Goal: Task Accomplishment & Management: Manage account settings

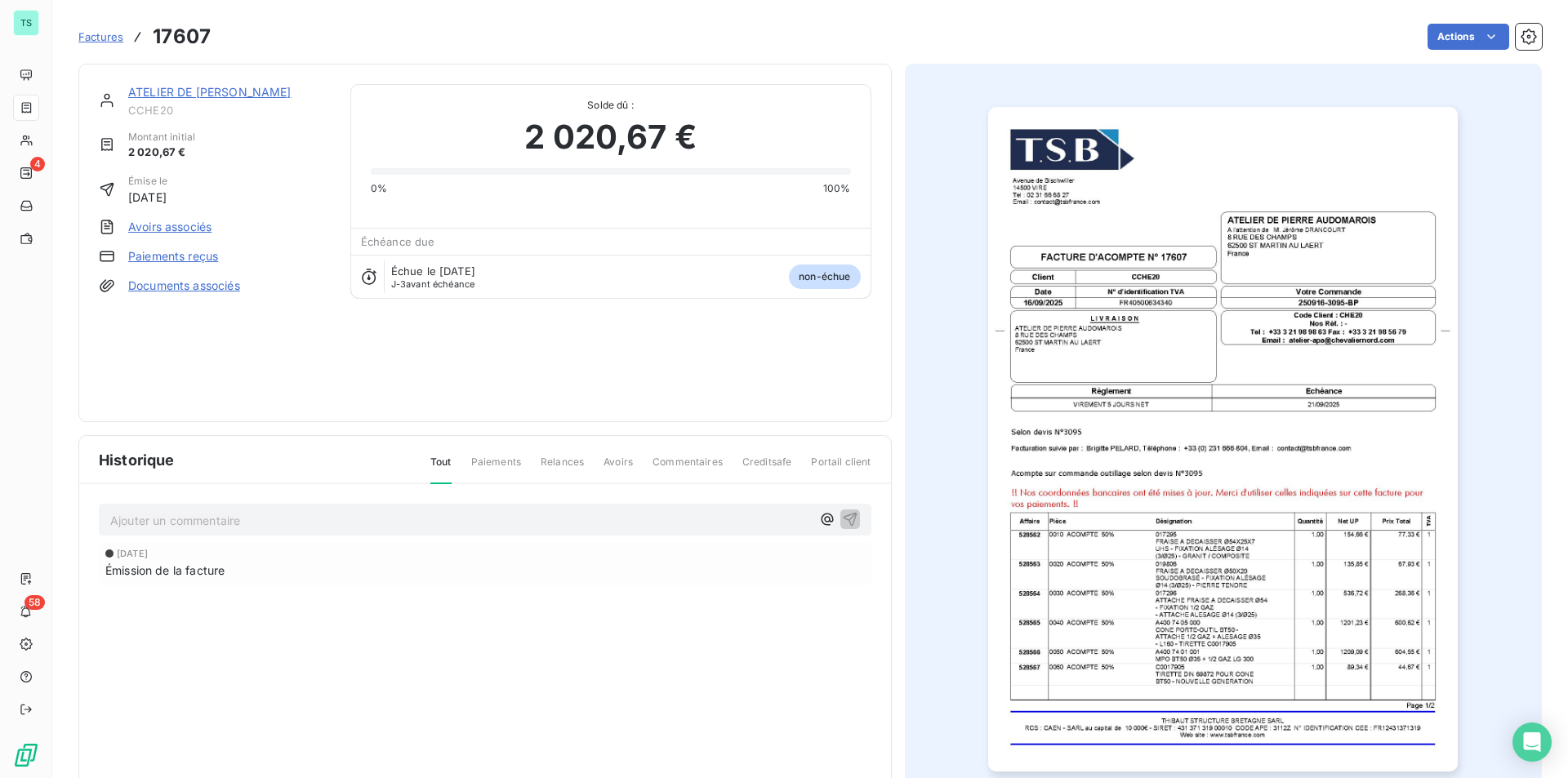
click at [222, 96] on link "ATELIER DE [PERSON_NAME]" at bounding box center [210, 92] width 163 height 14
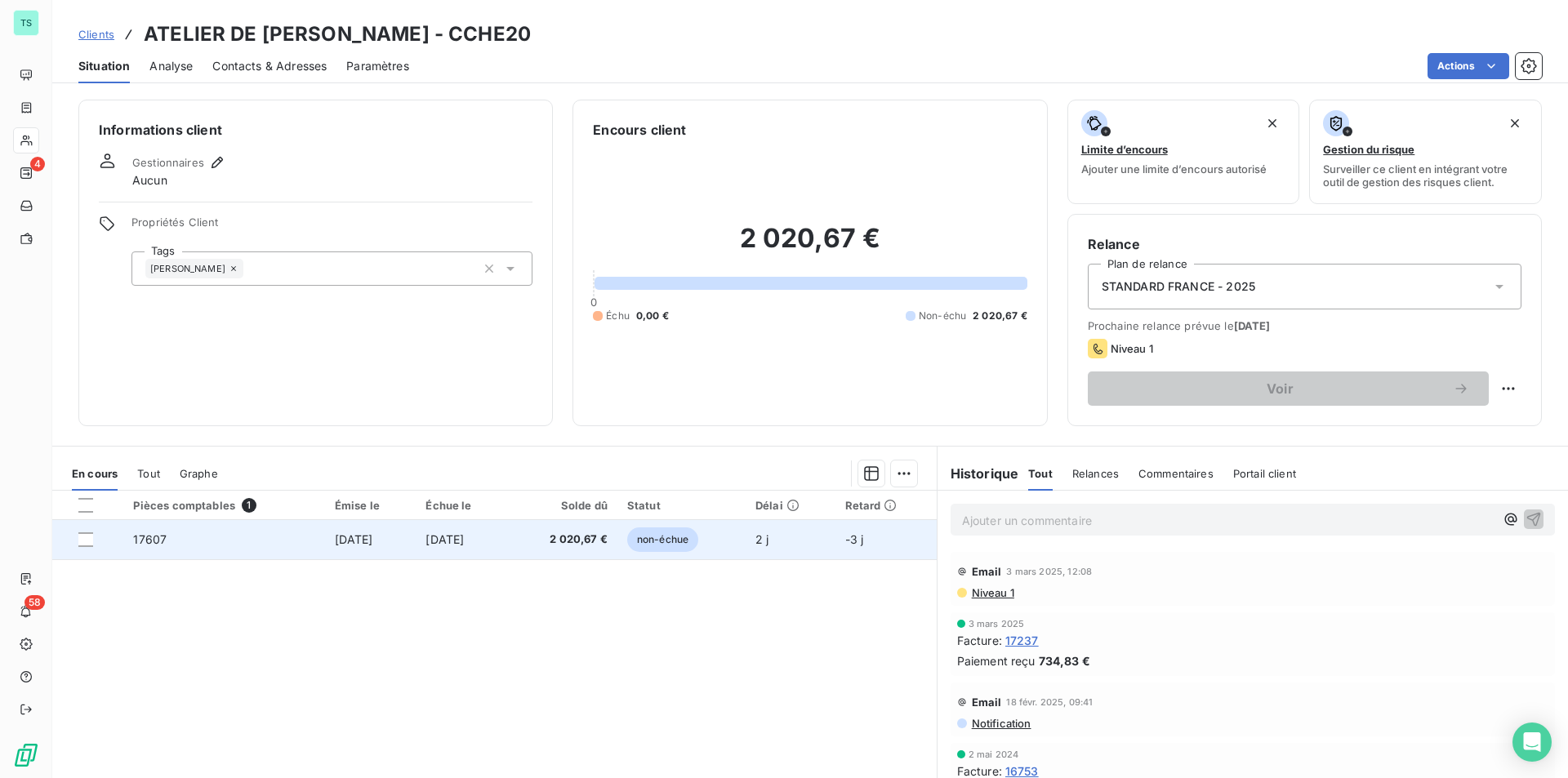
click at [467, 528] on td "[DATE]" at bounding box center [461, 540] width 92 height 40
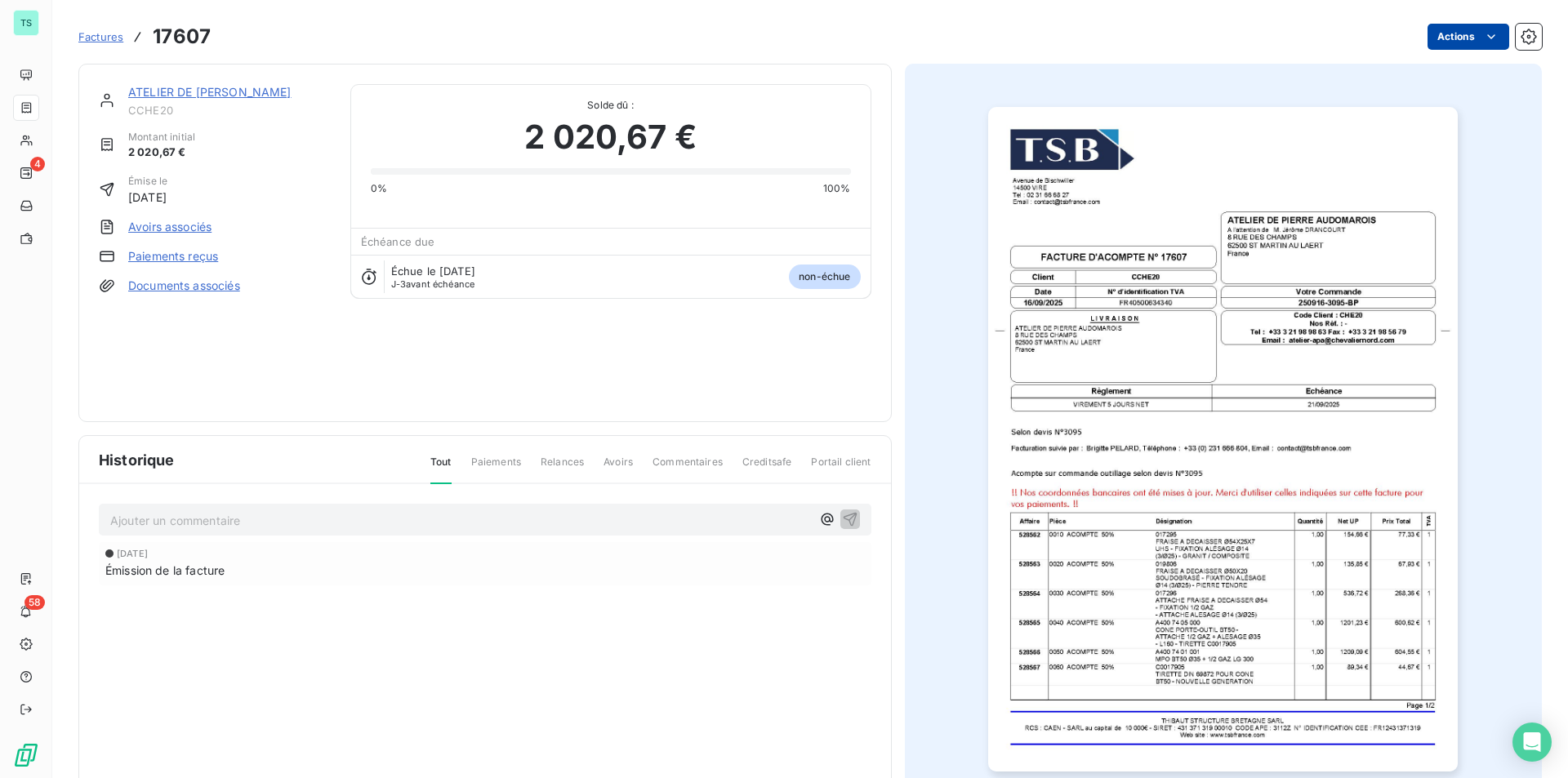
click at [1460, 31] on html "TS 4 58 Factures 17607 Actions ATELIER DE [PERSON_NAME] CCHE20 Montant initial …" at bounding box center [784, 389] width 1568 height 778
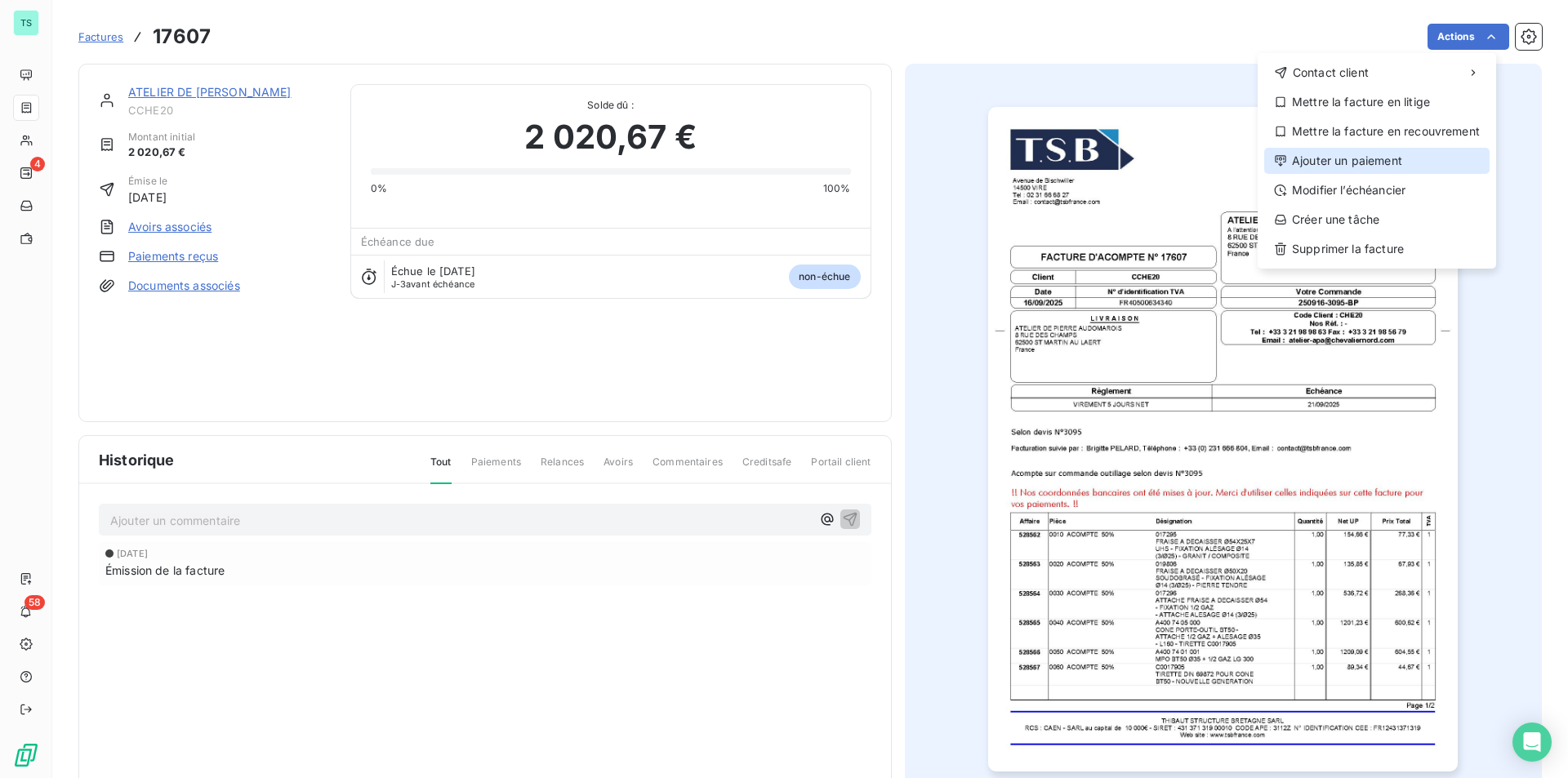
click at [1389, 166] on div "Ajouter un paiement" at bounding box center [1376, 160] width 225 height 26
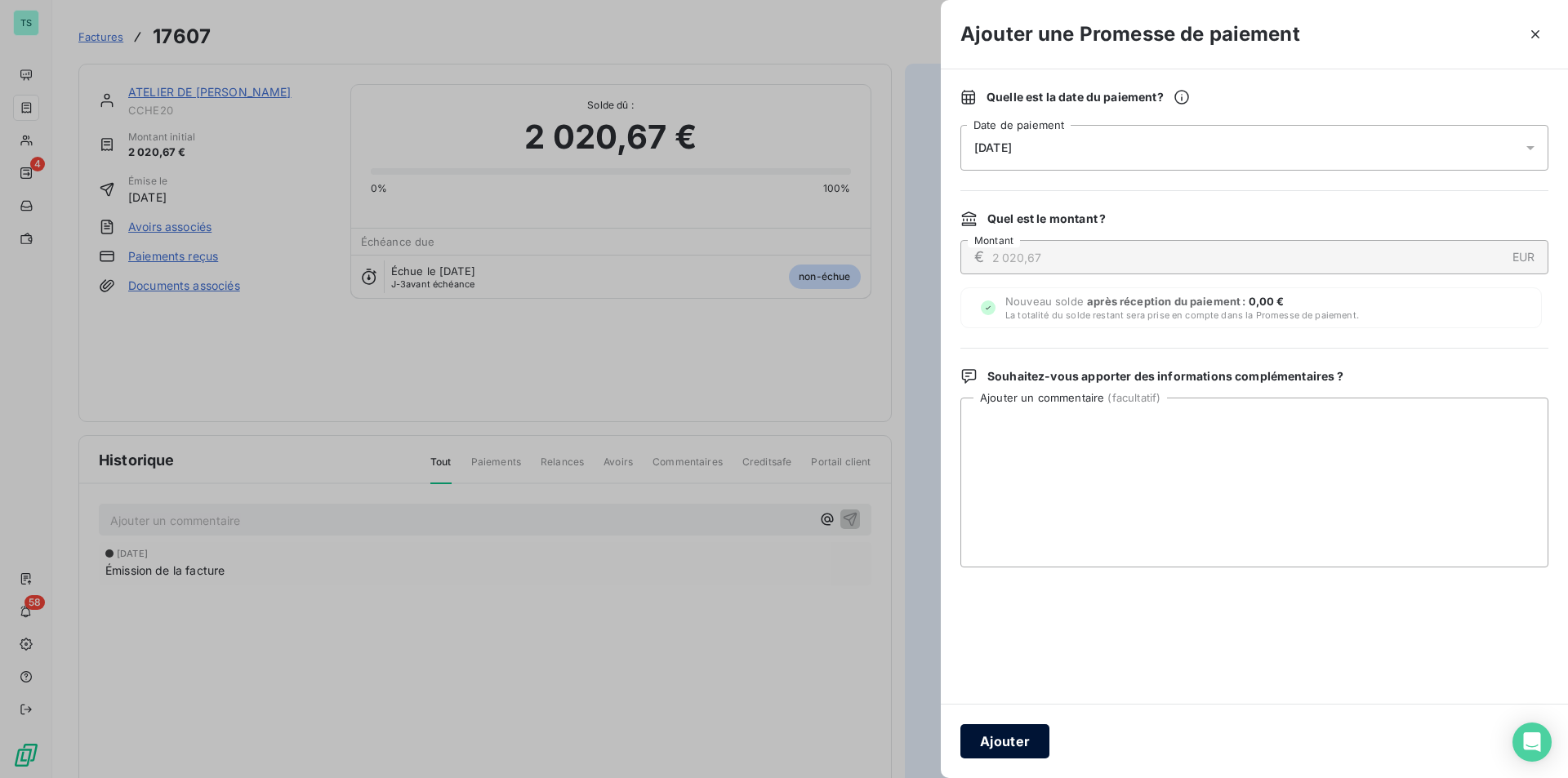
click at [1012, 729] on button "Ajouter" at bounding box center [1004, 740] width 89 height 35
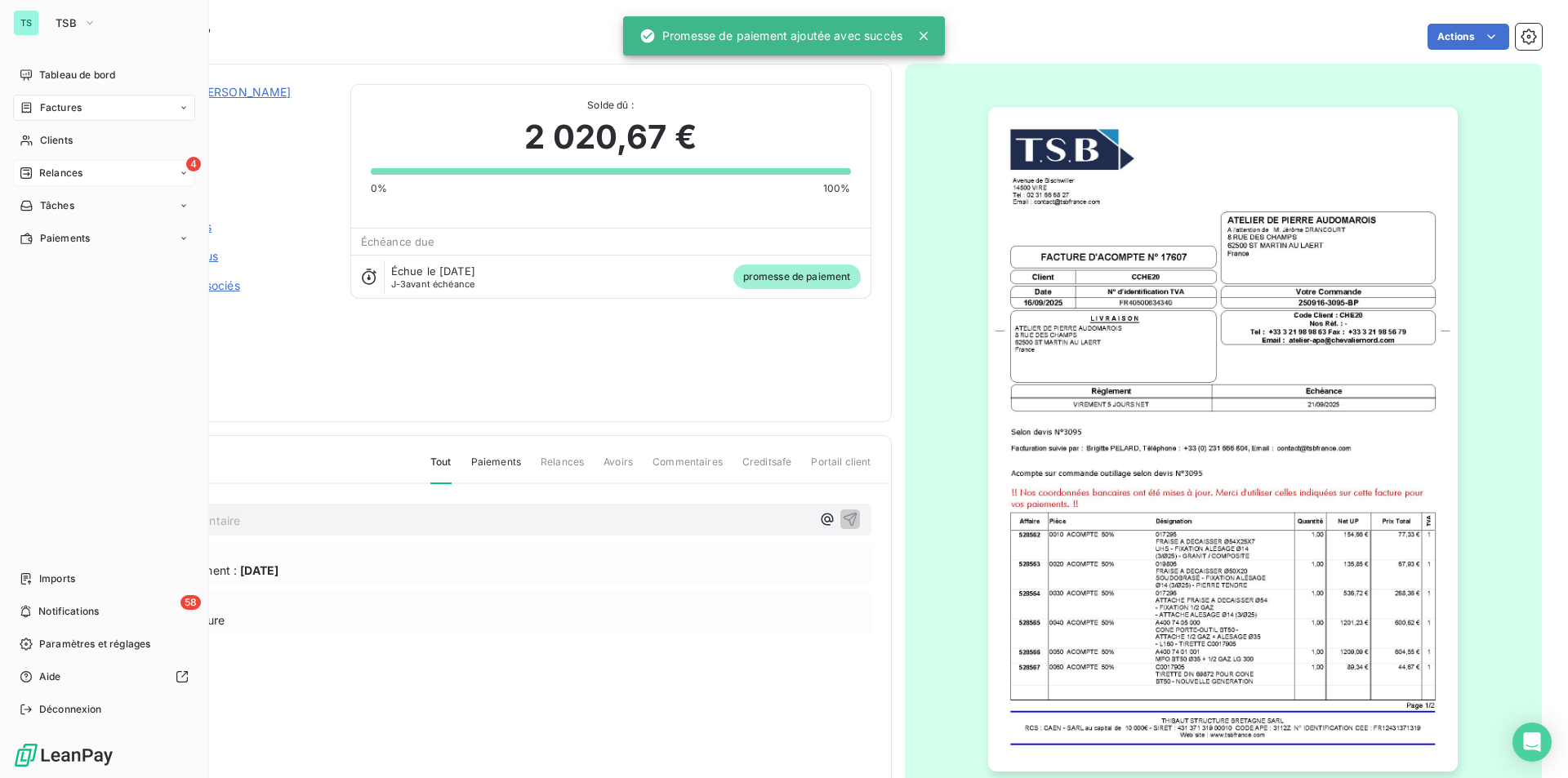
click at [61, 174] on span "Relances" at bounding box center [61, 173] width 44 height 15
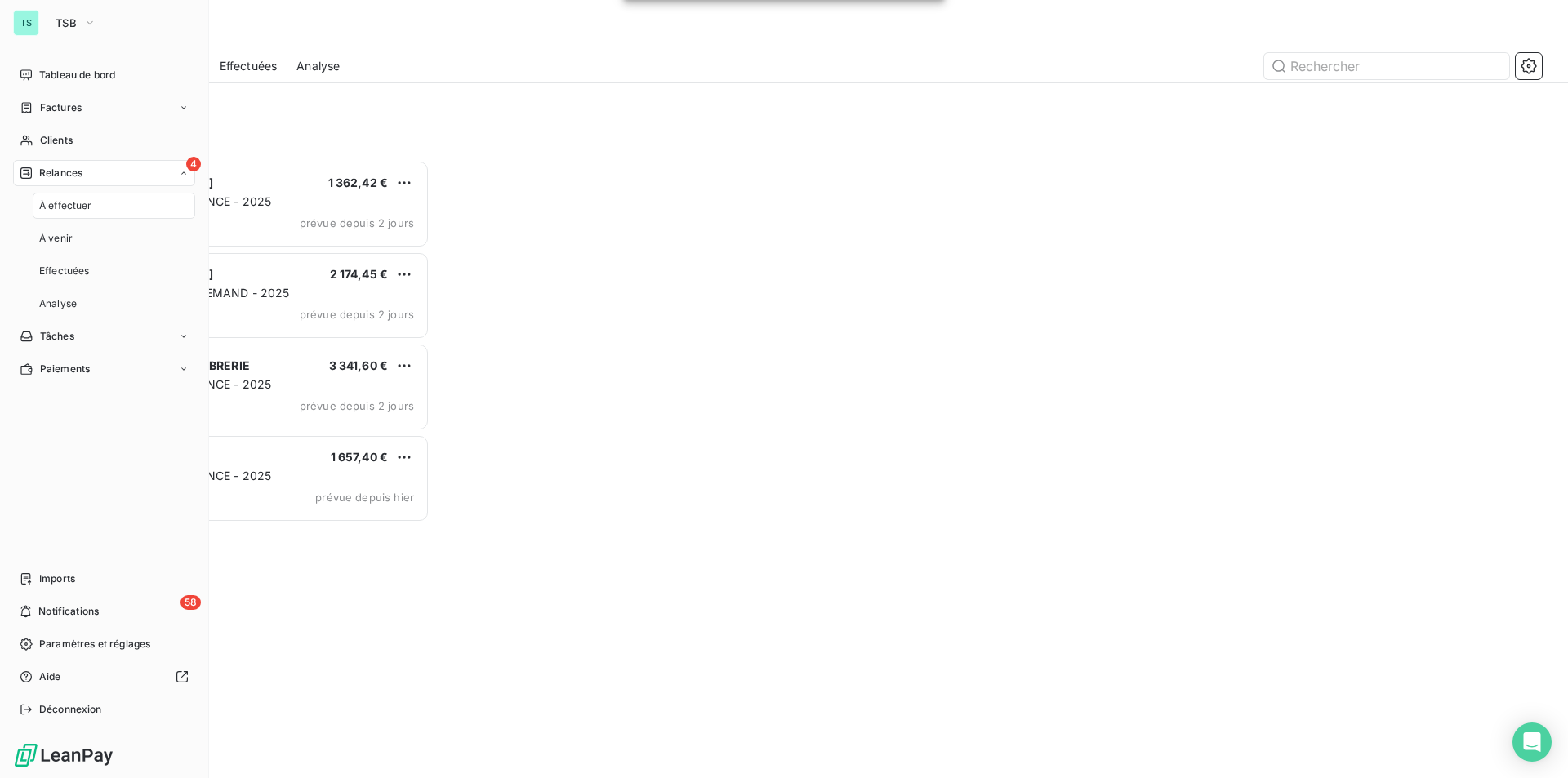
scroll to position [606, 339]
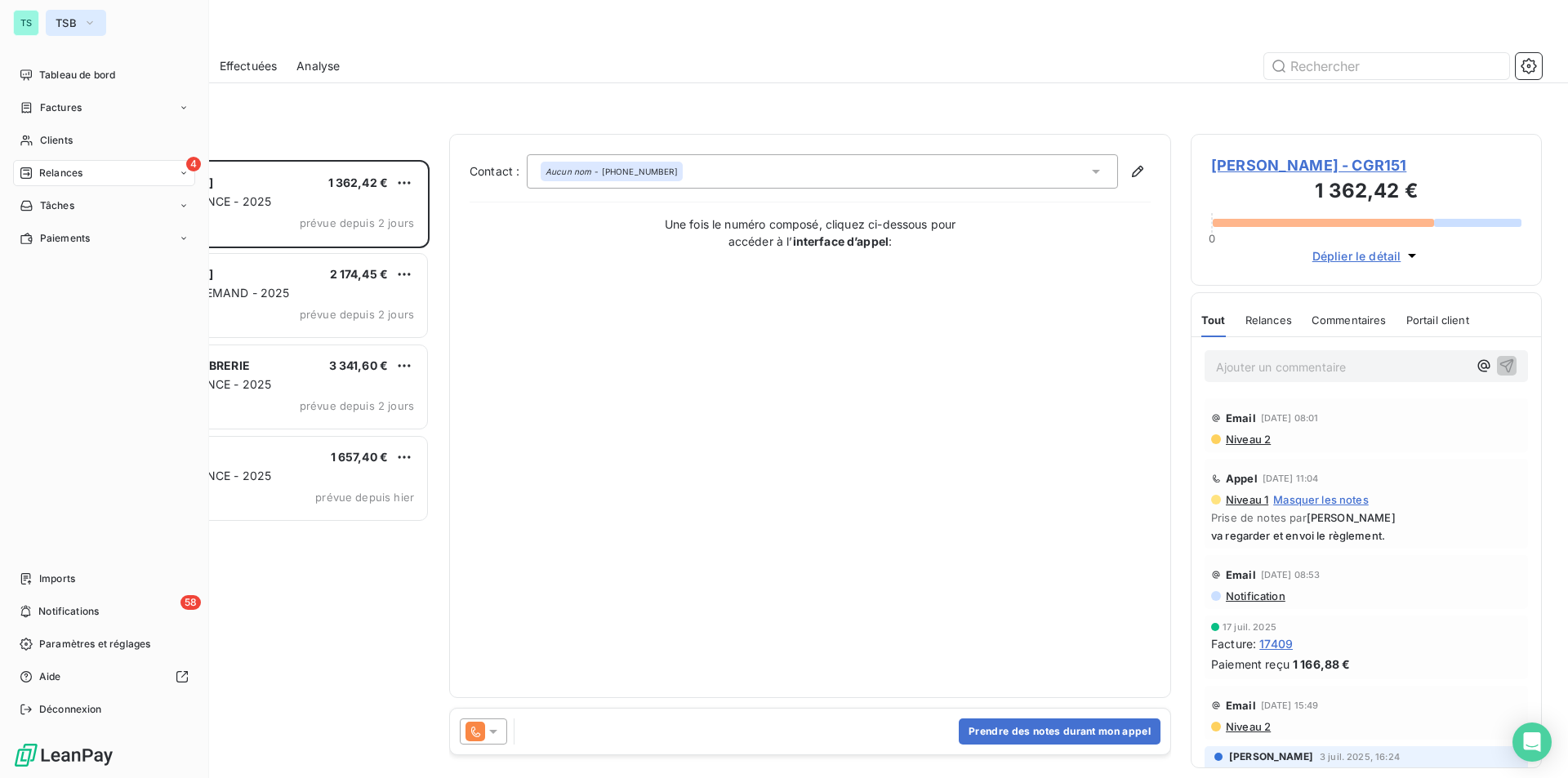
click at [59, 17] on span "TSB" at bounding box center [65, 23] width 21 height 13
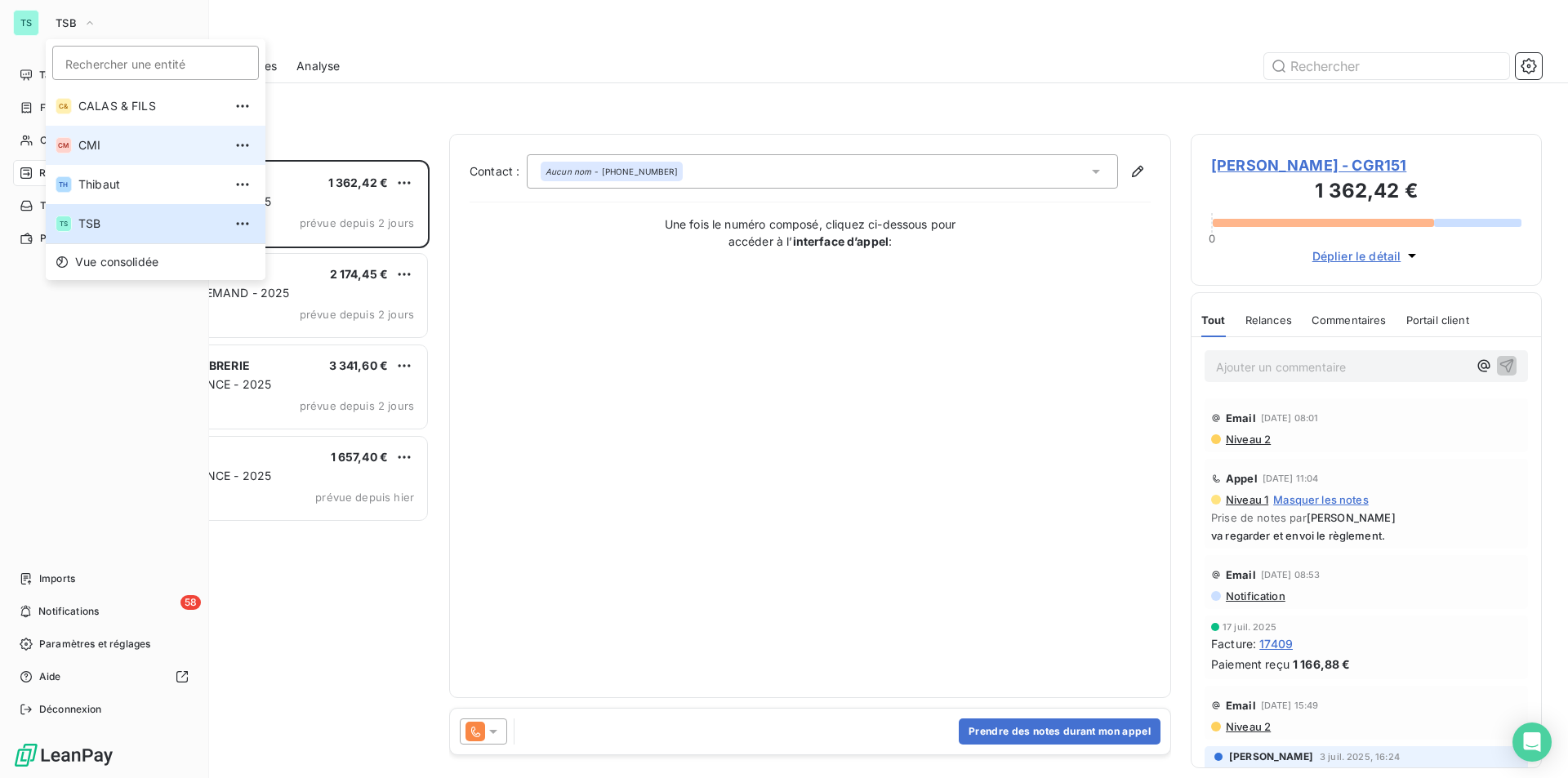
click at [81, 152] on span "CMI" at bounding box center [150, 145] width 144 height 17
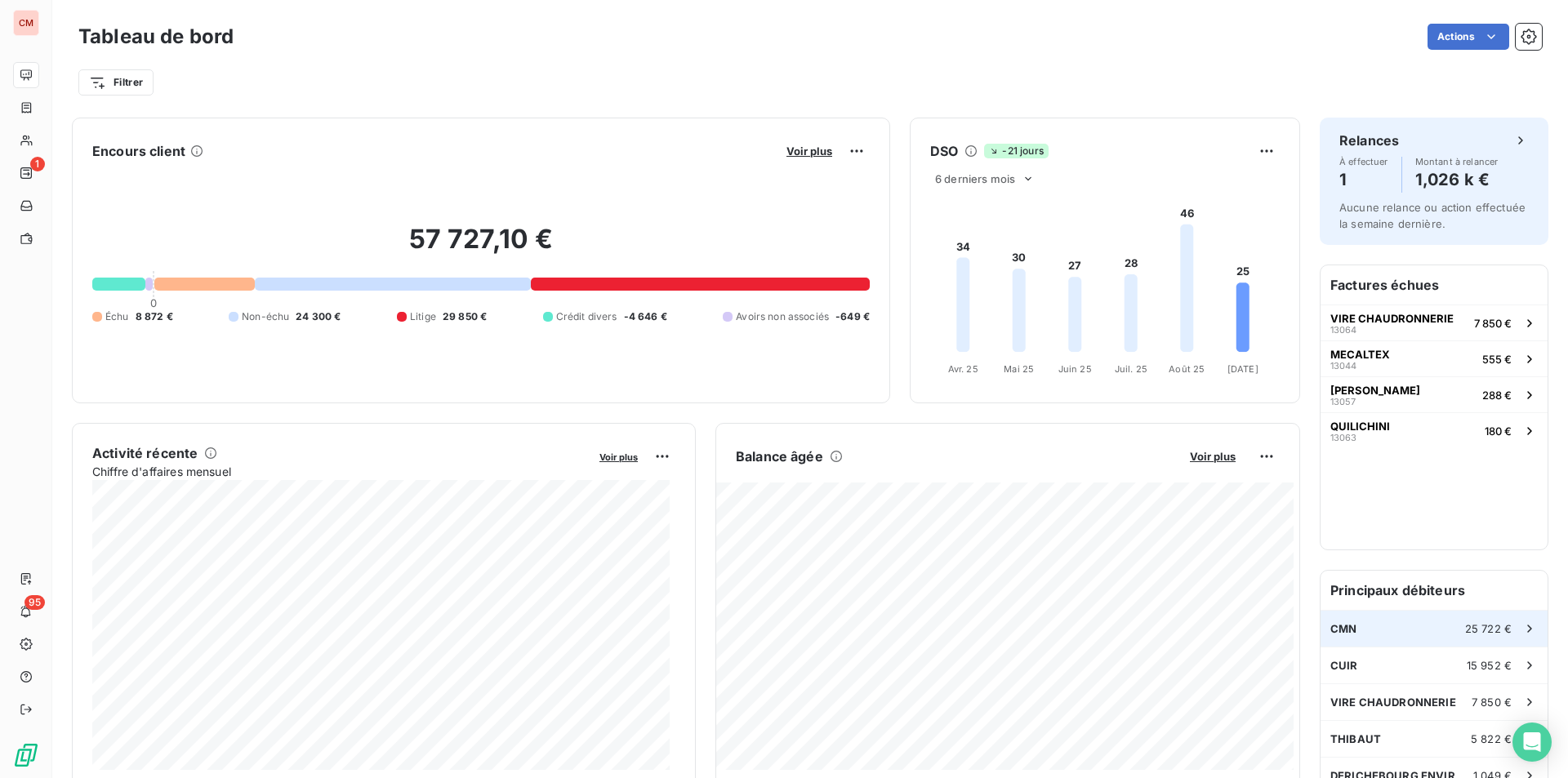
click at [1436, 617] on div "CMN 25 722 €" at bounding box center [1434, 629] width 227 height 36
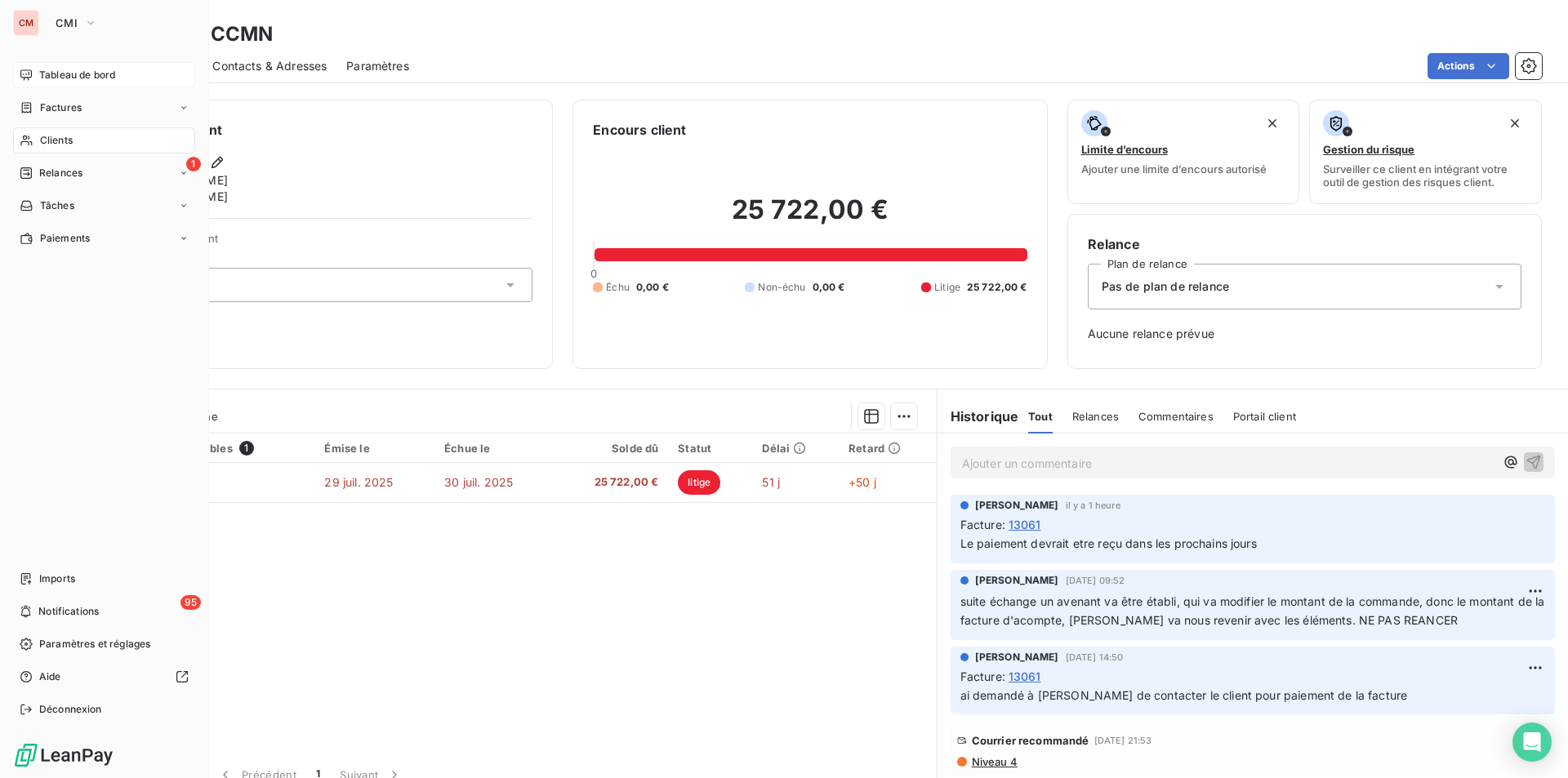
click at [64, 71] on span "Tableau de bord" at bounding box center [77, 75] width 76 height 15
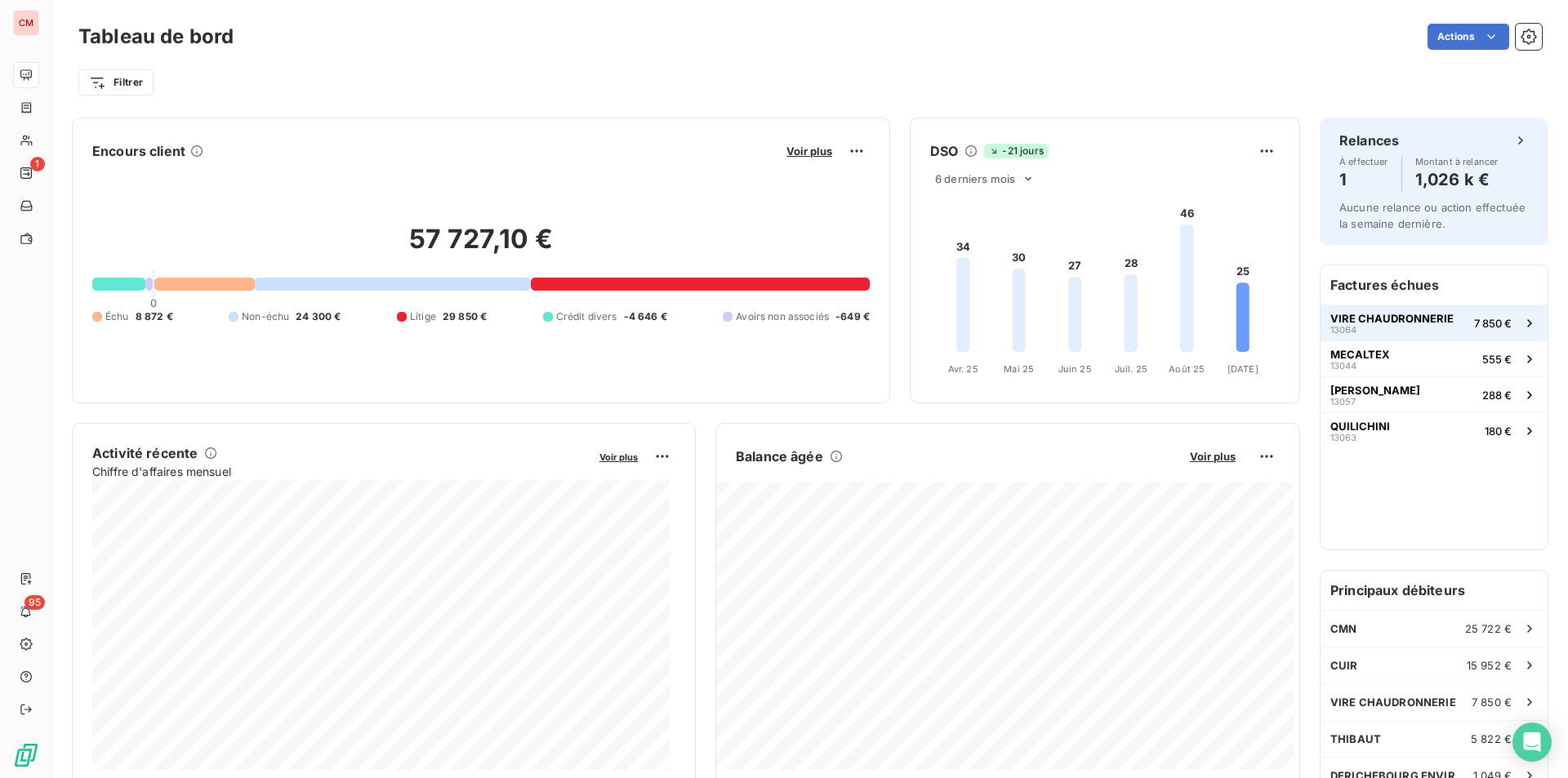
click at [1409, 312] on span "VIRE CHAUDRONNERIE" at bounding box center [1391, 317] width 124 height 13
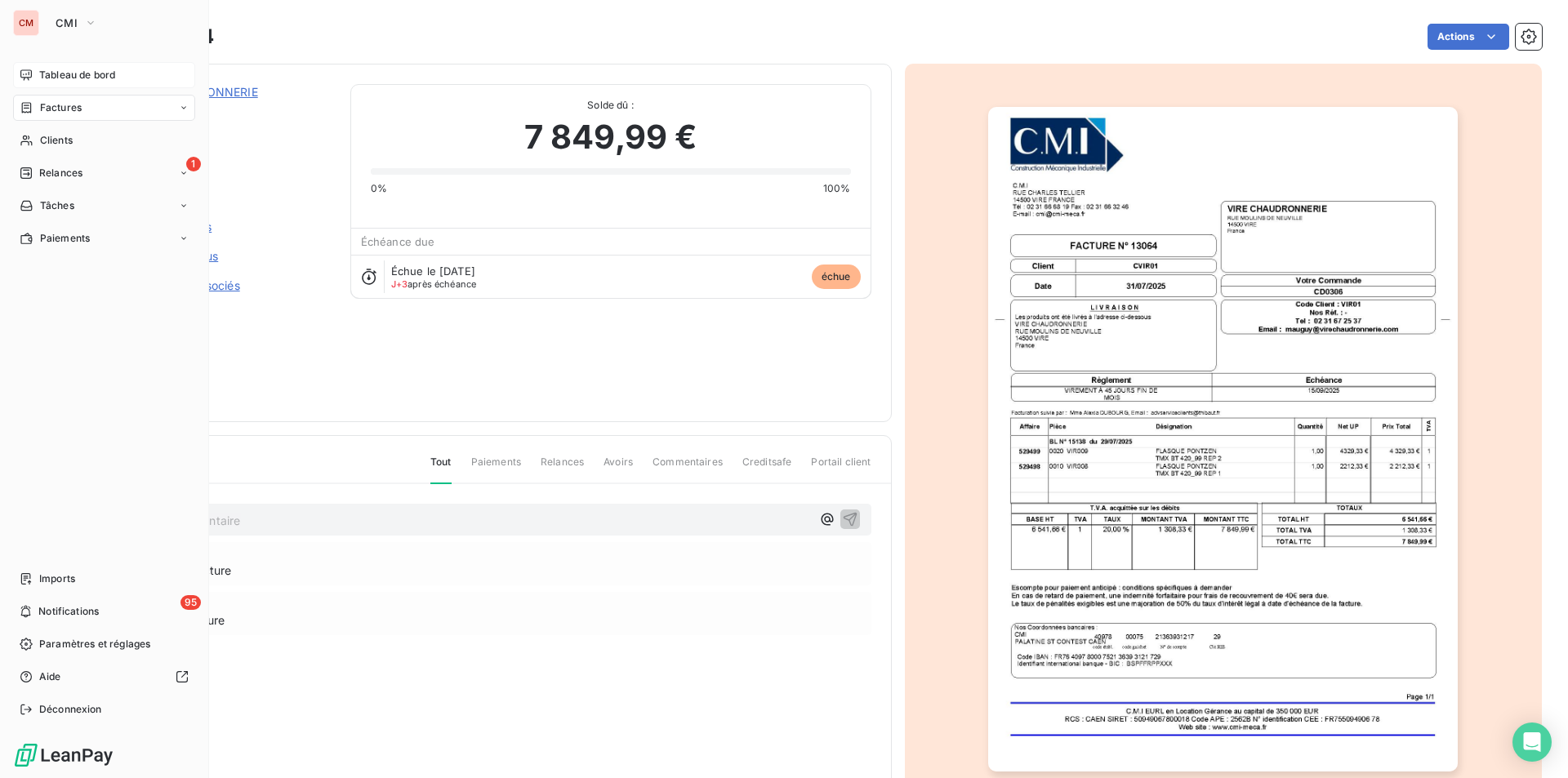
click at [54, 68] on span "Tableau de bord" at bounding box center [77, 75] width 76 height 15
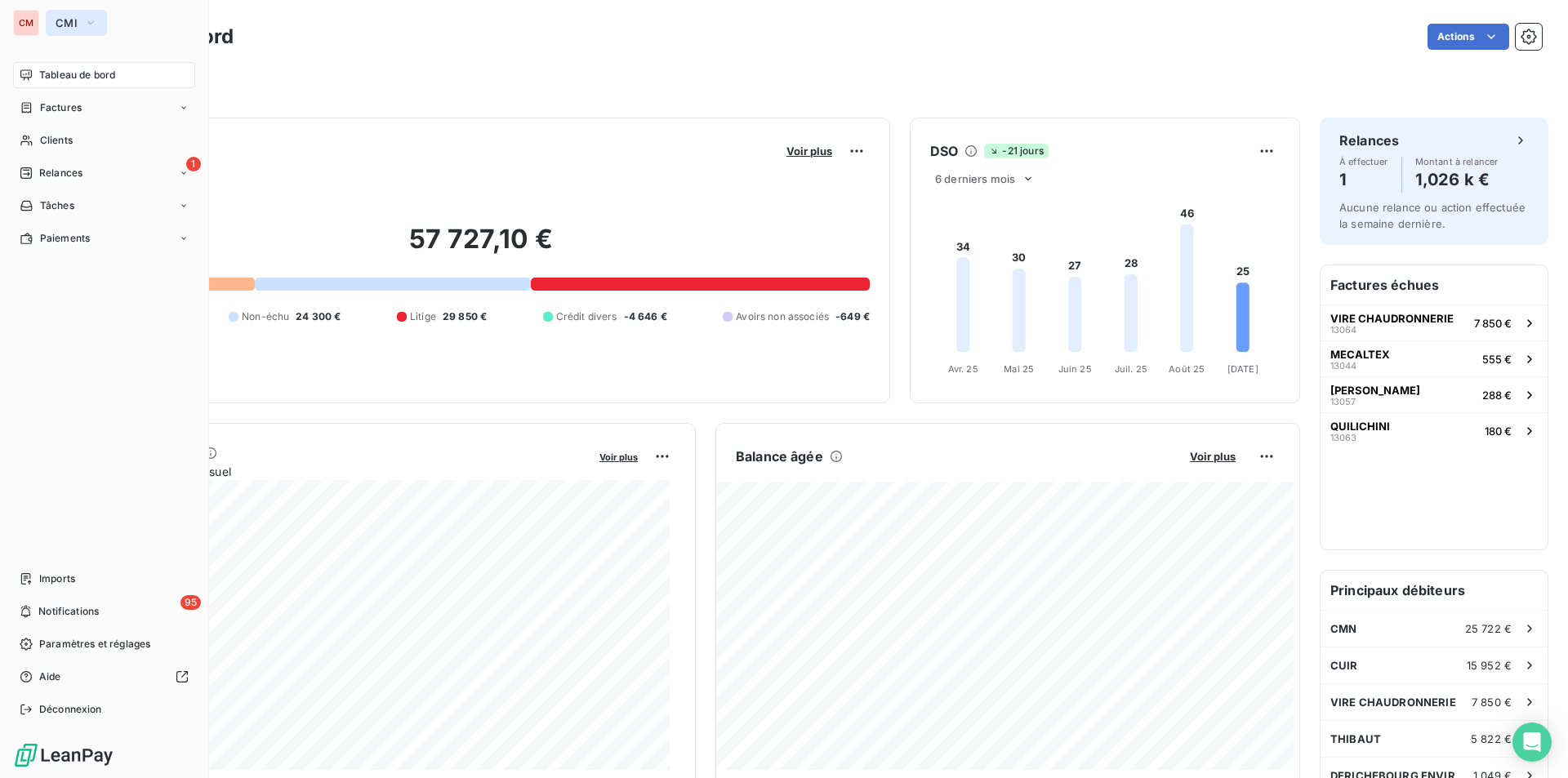
click at [96, 20] on icon "button" at bounding box center [90, 23] width 13 height 17
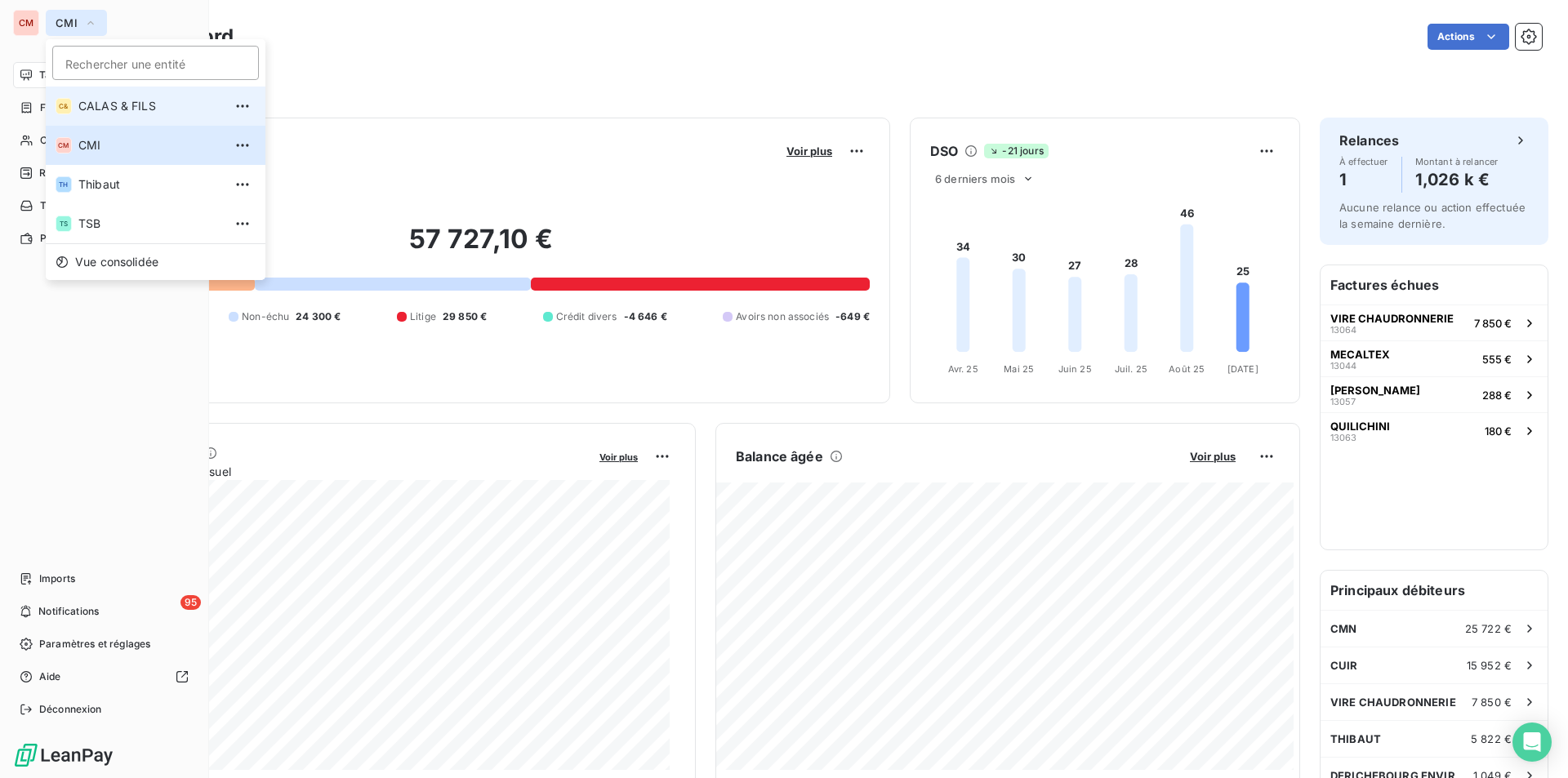
click at [112, 106] on span "CALAS & FILS" at bounding box center [150, 106] width 144 height 17
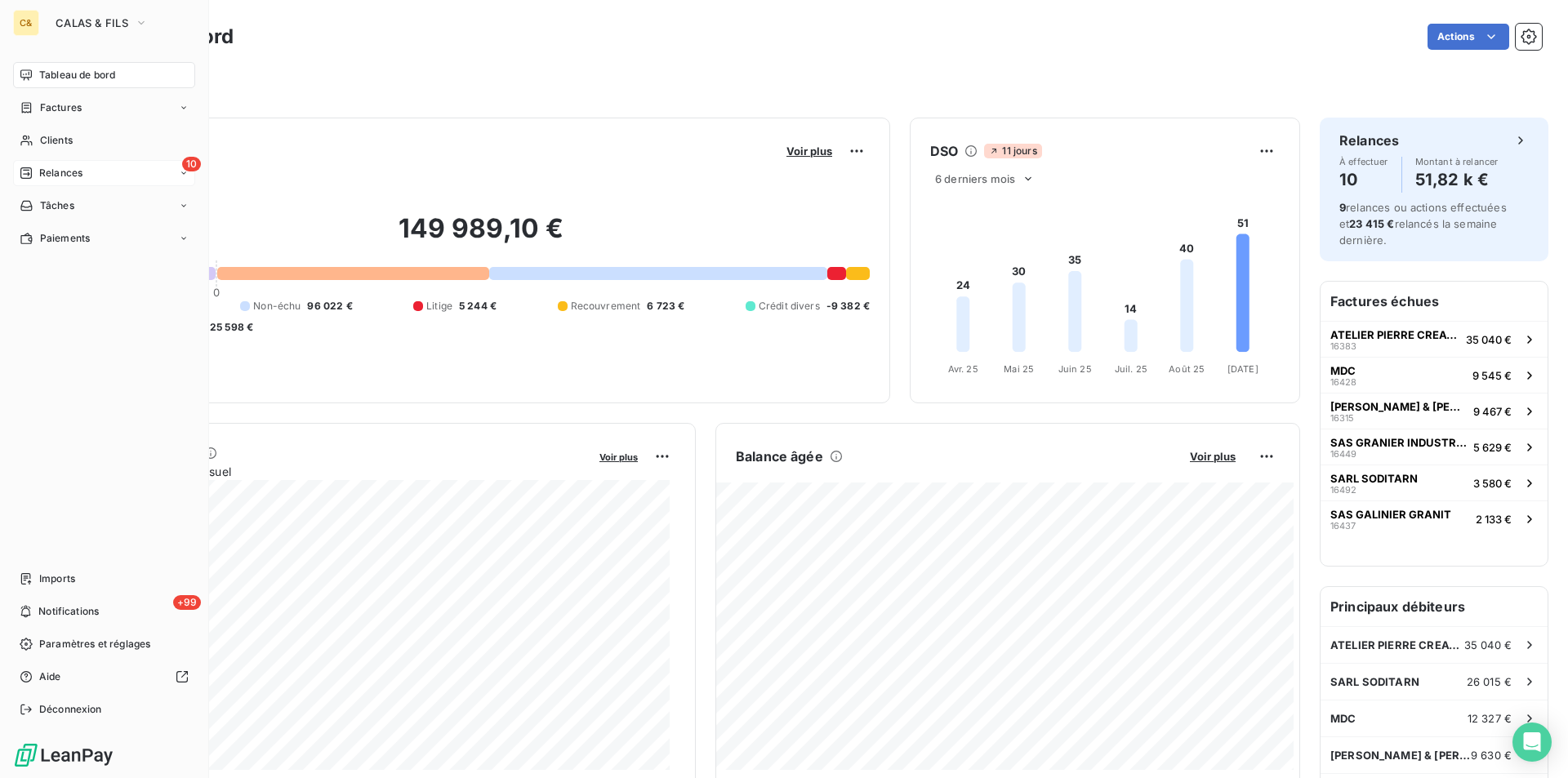
click at [68, 174] on span "Relances" at bounding box center [61, 173] width 44 height 15
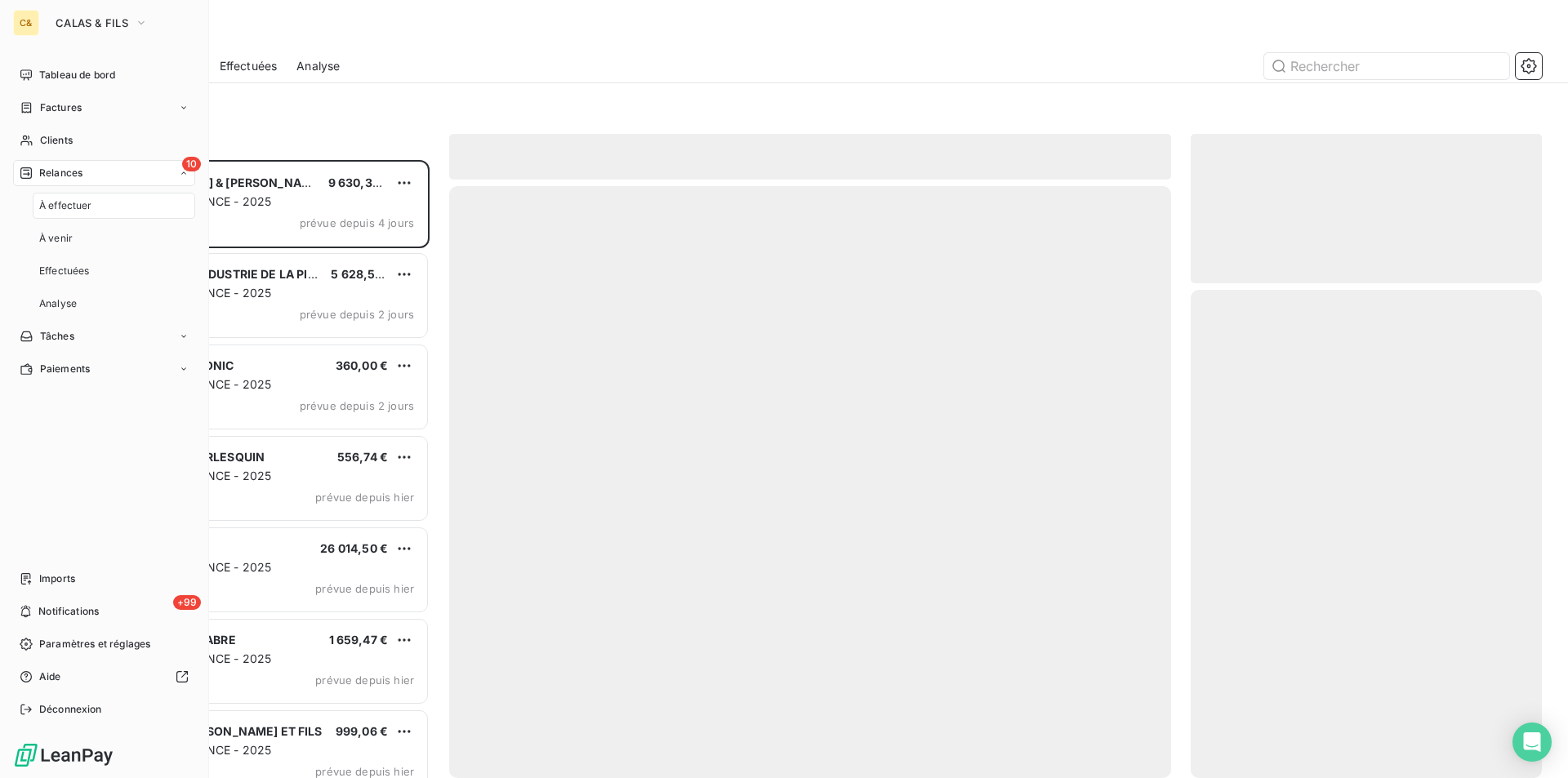
scroll to position [606, 339]
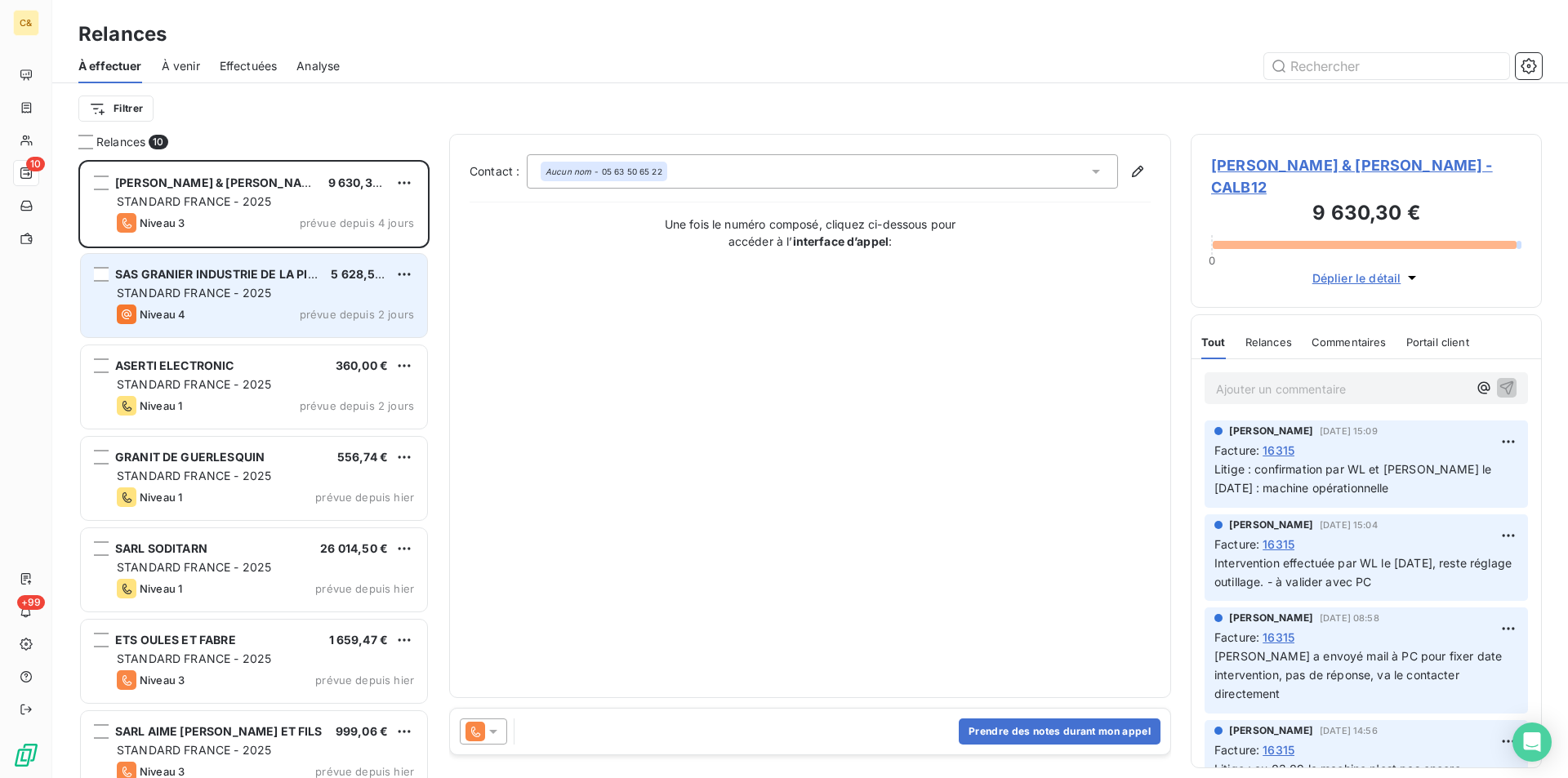
click at [298, 286] on div "STANDARD FRANCE - 2025" at bounding box center [265, 293] width 298 height 17
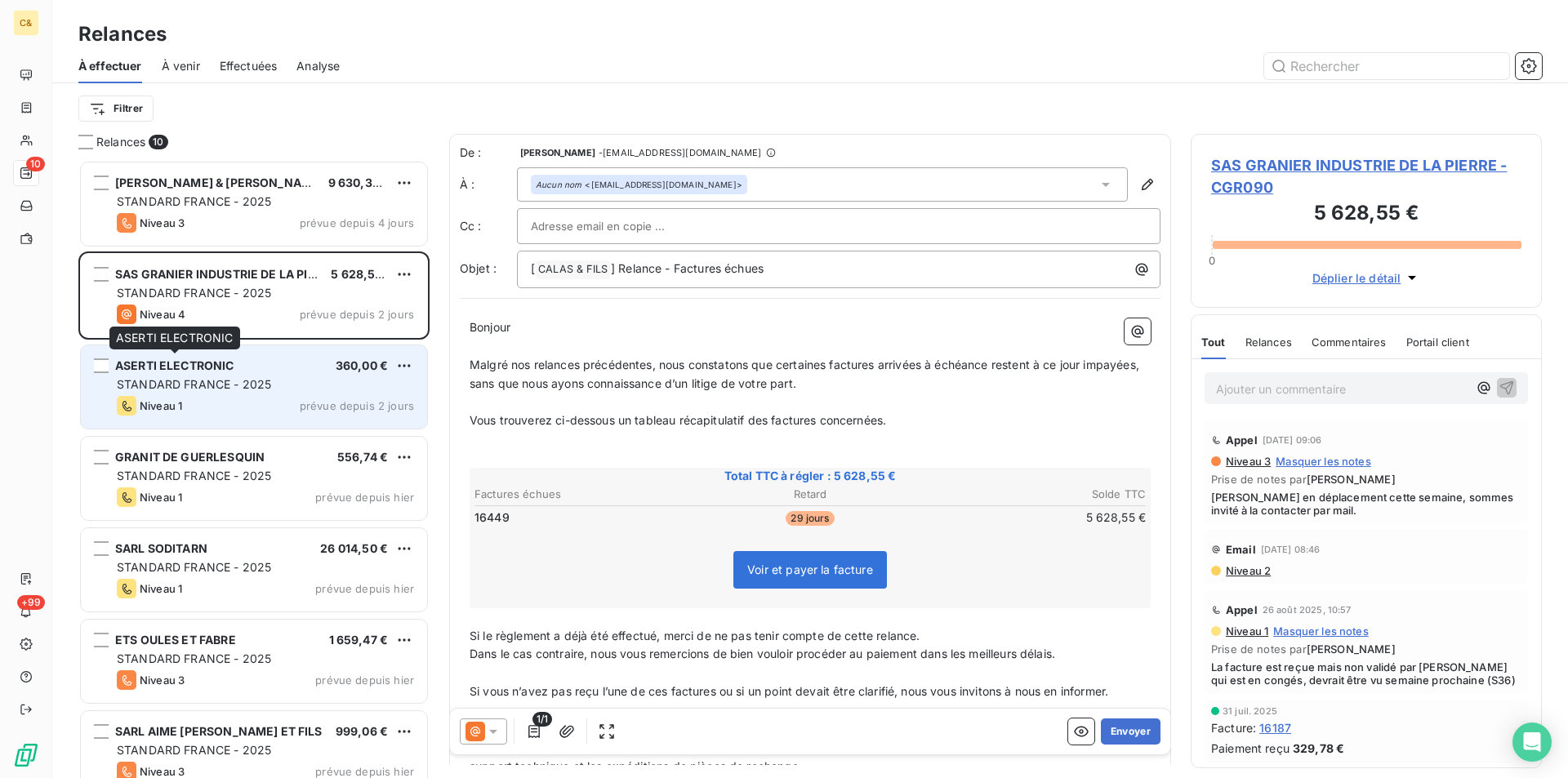
click at [177, 375] on div "ASERTI ELECTRONIC 360,00 € STANDARD FRANCE - 2025 Niveau 1 prévue depuis 2 jours" at bounding box center [254, 387] width 346 height 83
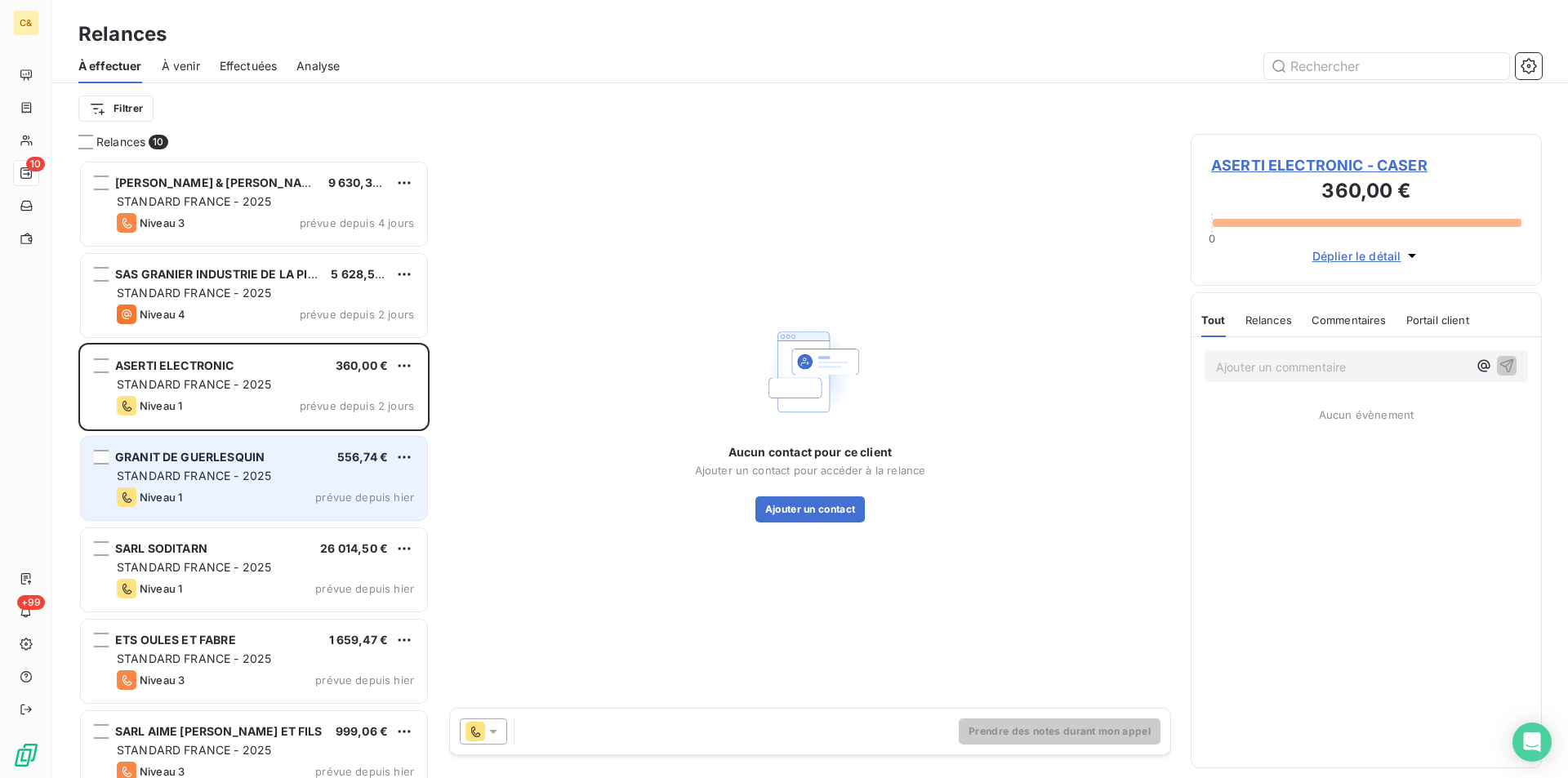
click at [168, 466] on div "GRANIT DE GUERLESQUIN" at bounding box center [189, 457] width 149 height 17
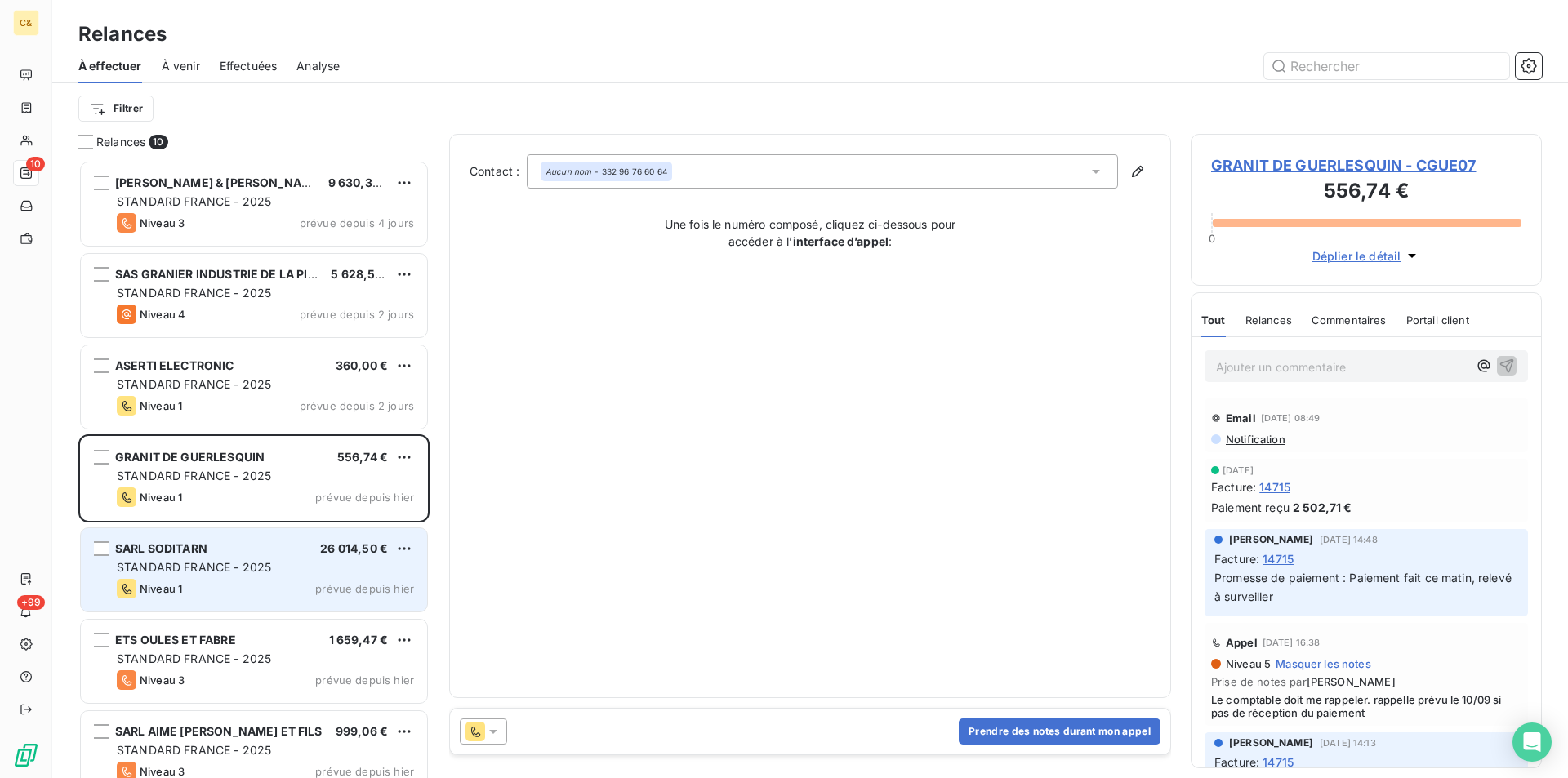
click at [171, 572] on span "STANDARD FRANCE - 2025" at bounding box center [194, 567] width 154 height 14
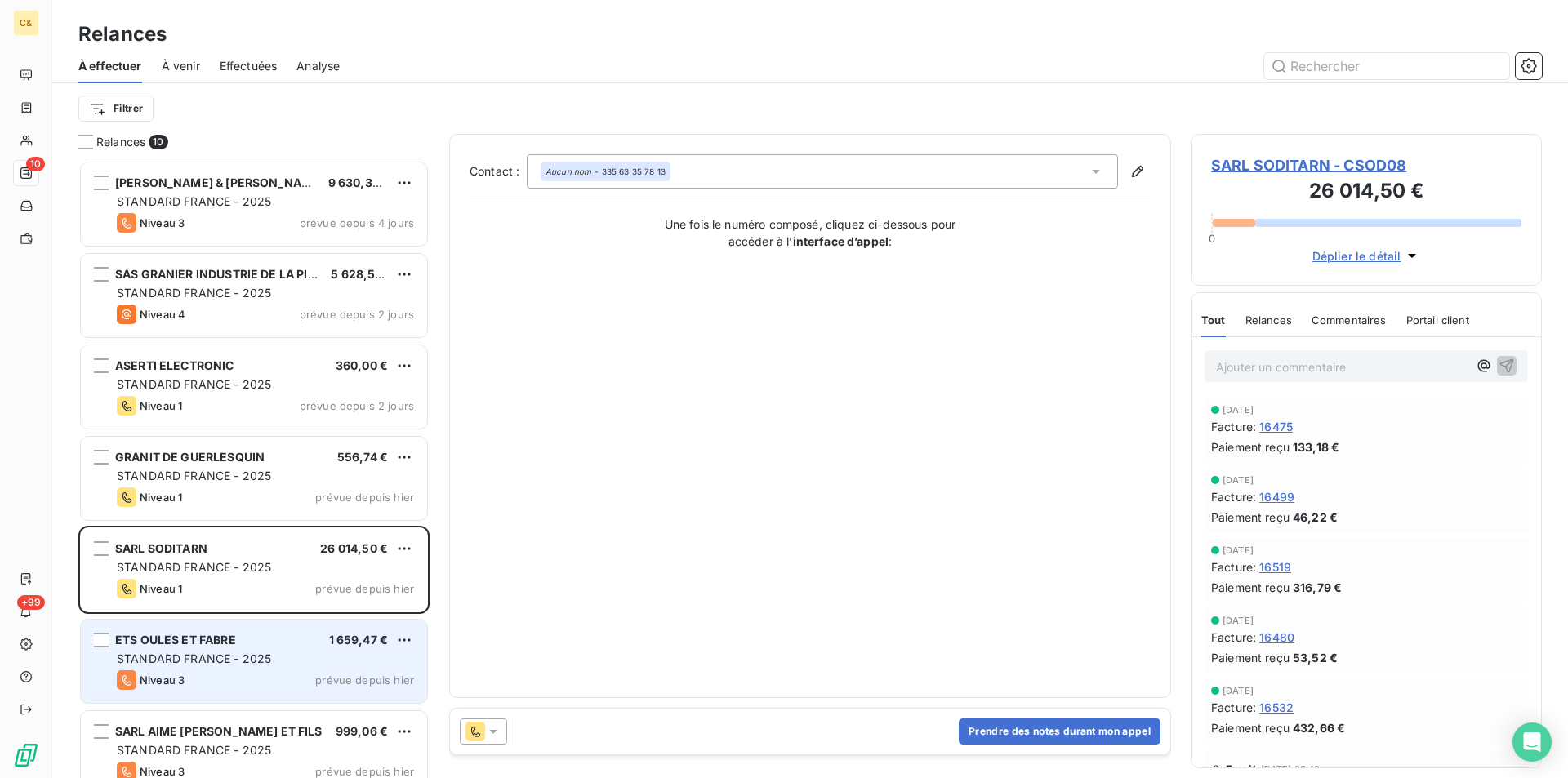
click at [176, 646] on span "ETS OULES ET FABRE" at bounding box center [175, 640] width 121 height 14
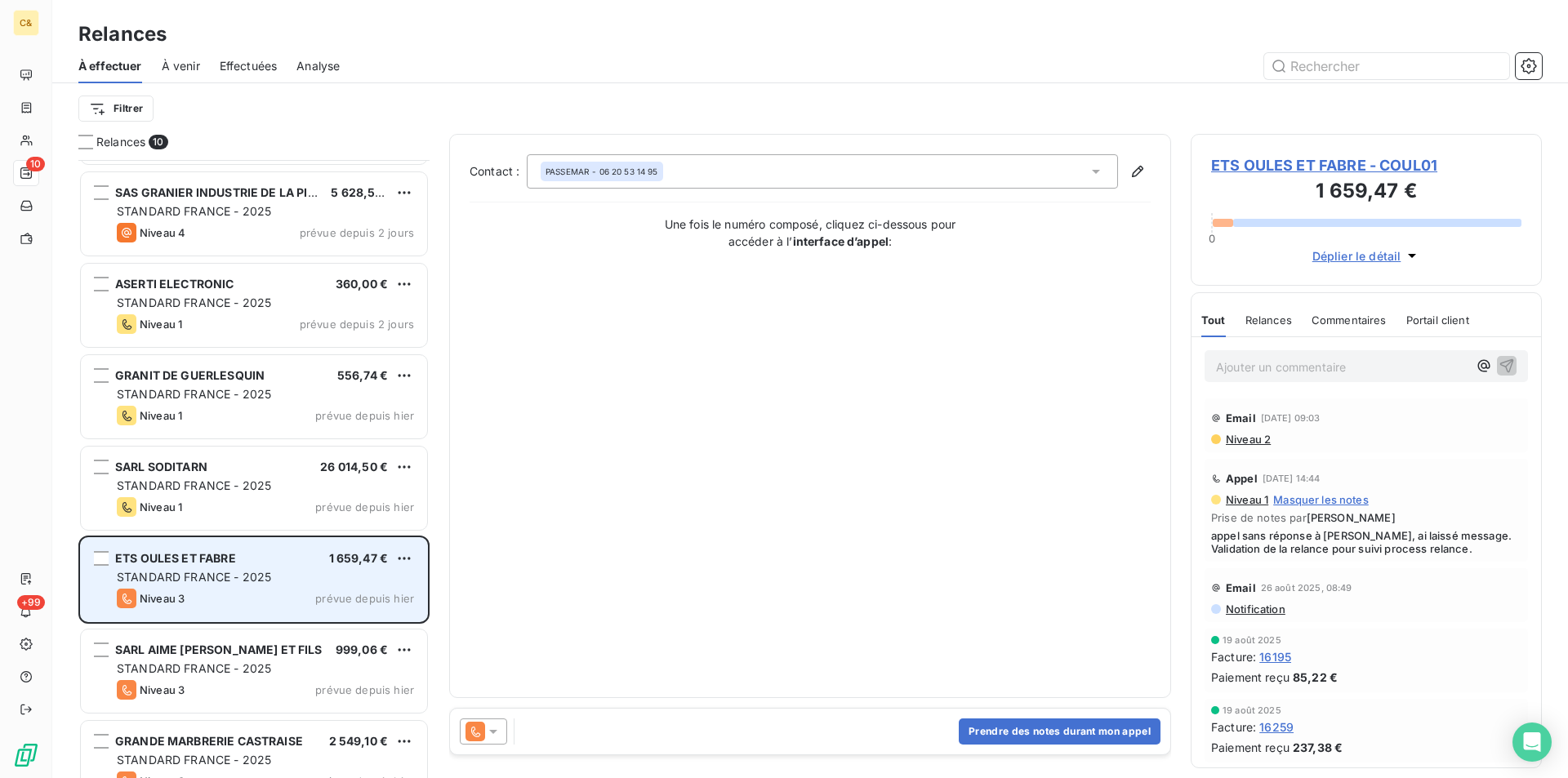
scroll to position [164, 0]
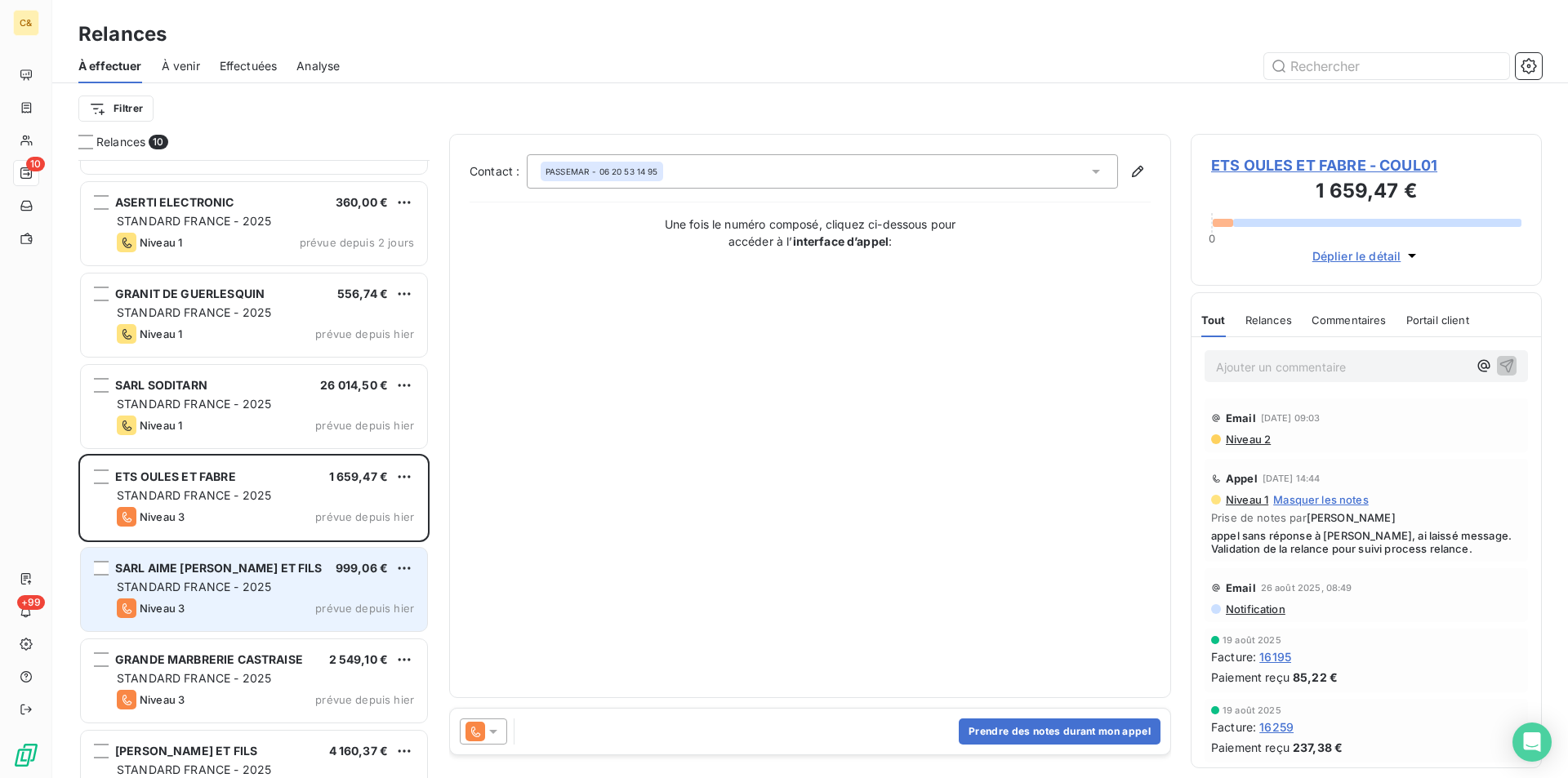
click at [225, 617] on div "Niveau 3 prévue depuis hier" at bounding box center [265, 608] width 298 height 20
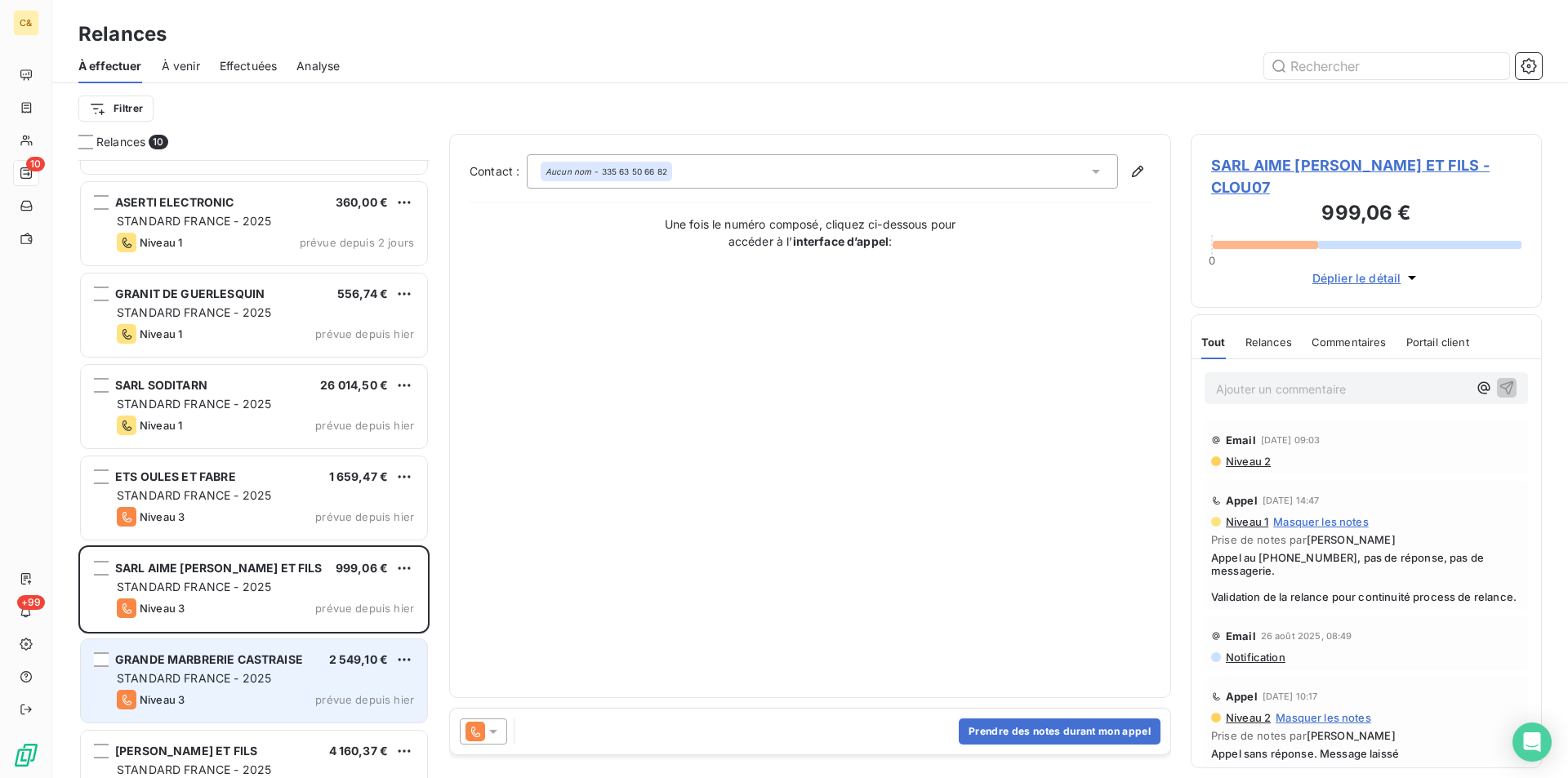
click at [199, 677] on span "STANDARD FRANCE - 2025" at bounding box center [194, 678] width 154 height 14
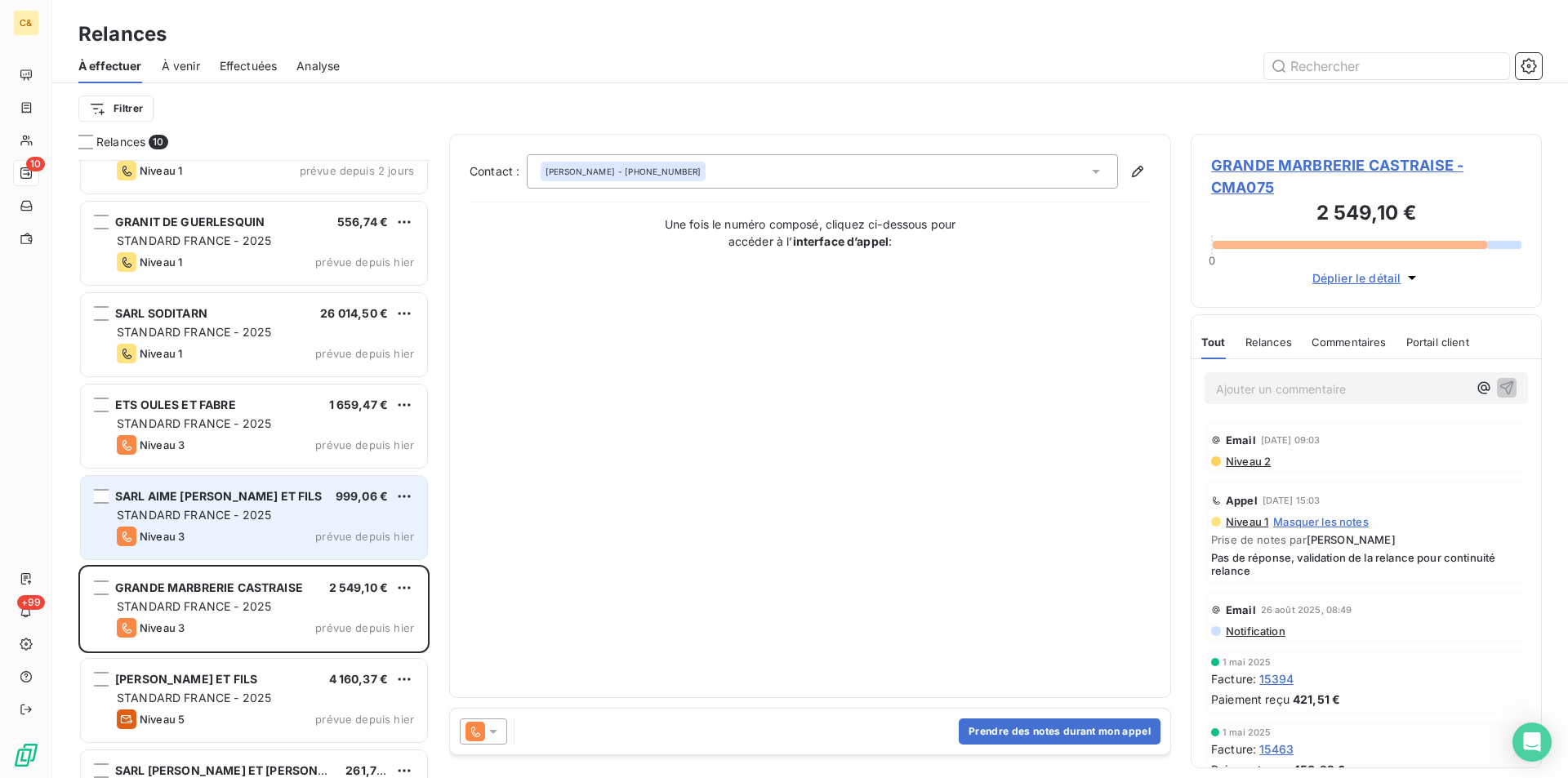
scroll to position [298, 0]
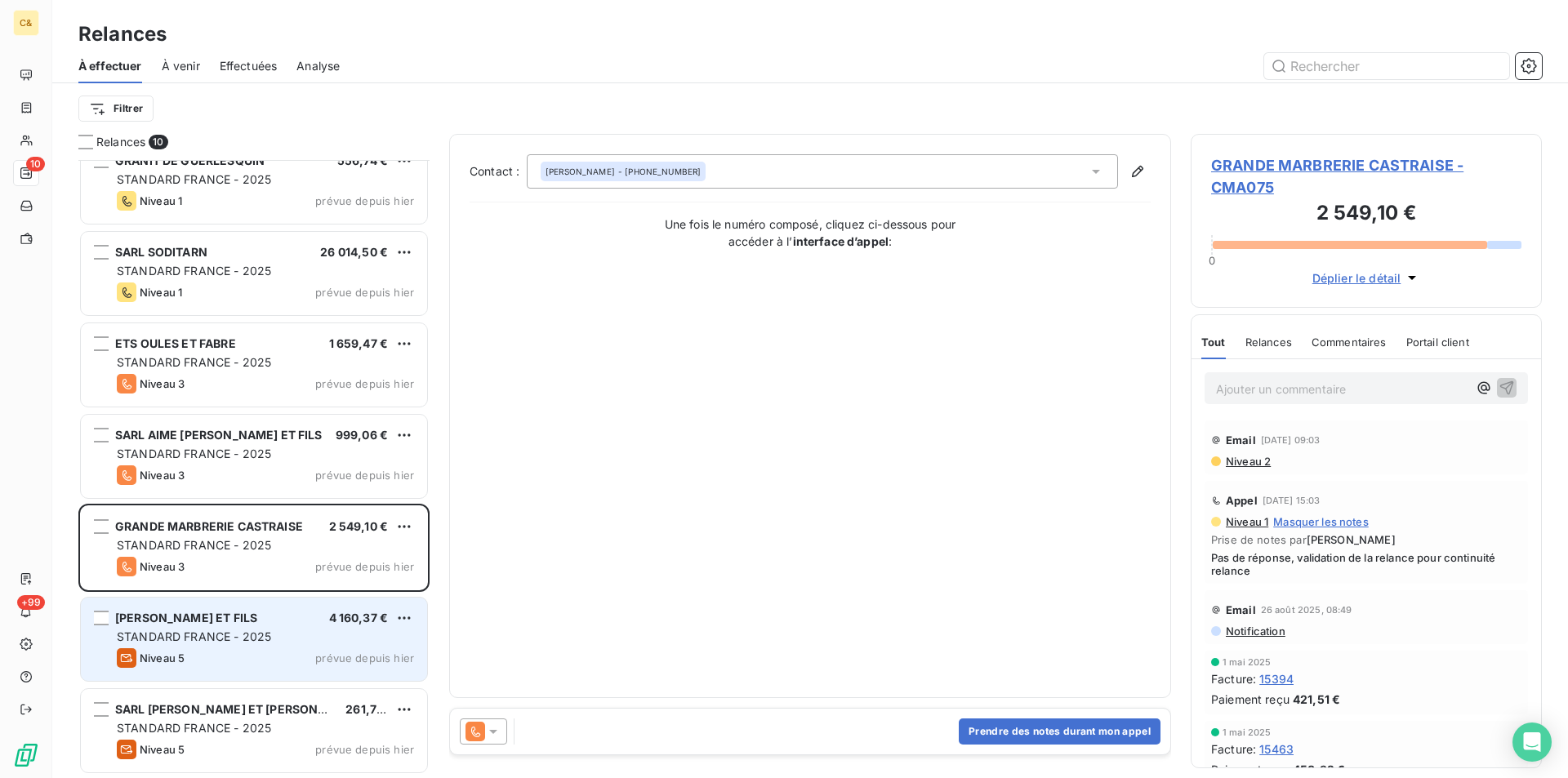
click at [284, 613] on div "SARL [PERSON_NAME] ET FILS 4 160,37 €" at bounding box center [265, 618] width 298 height 15
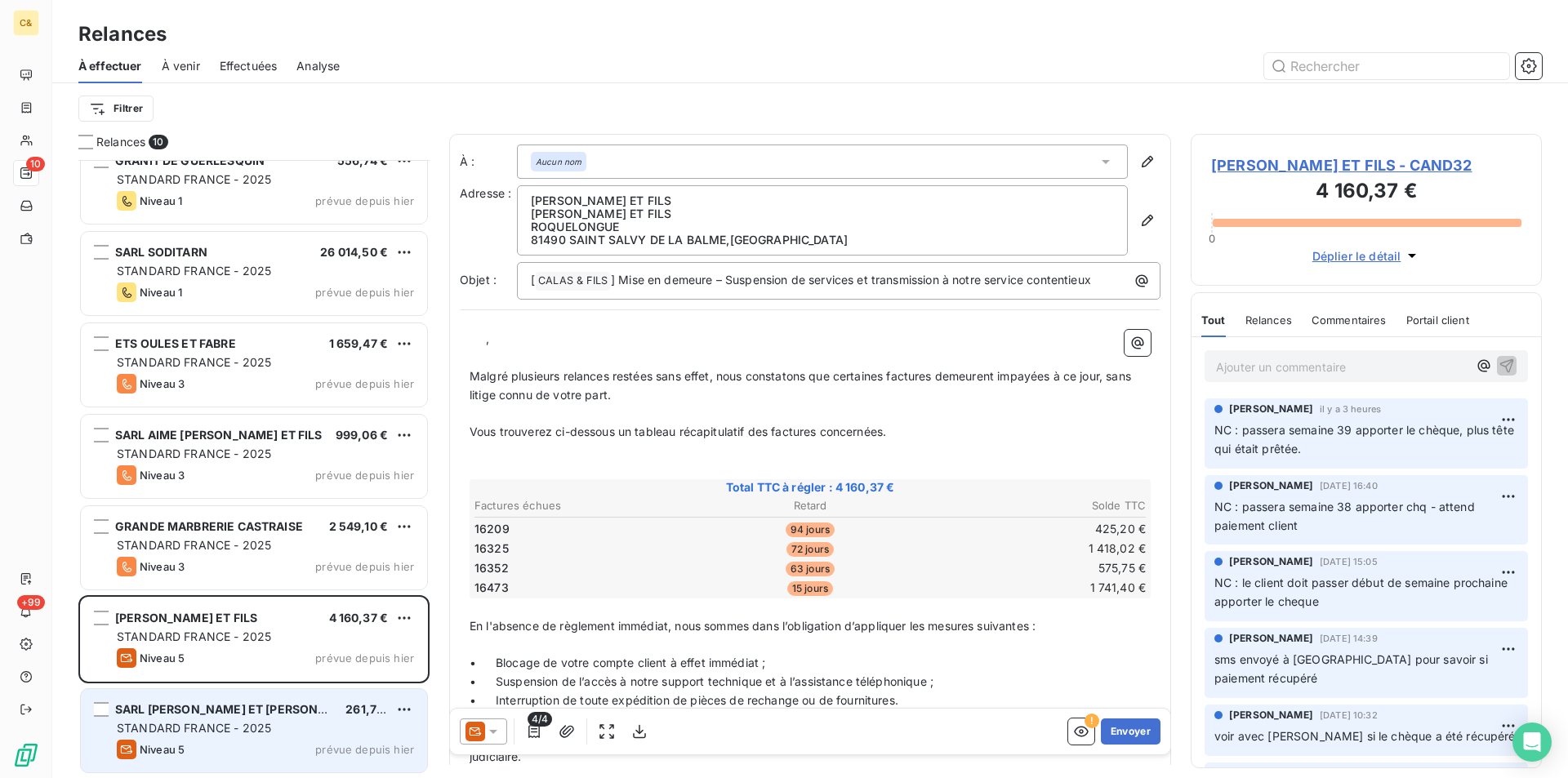
click at [241, 729] on span "STANDARD FRANCE - 2025" at bounding box center [194, 728] width 154 height 14
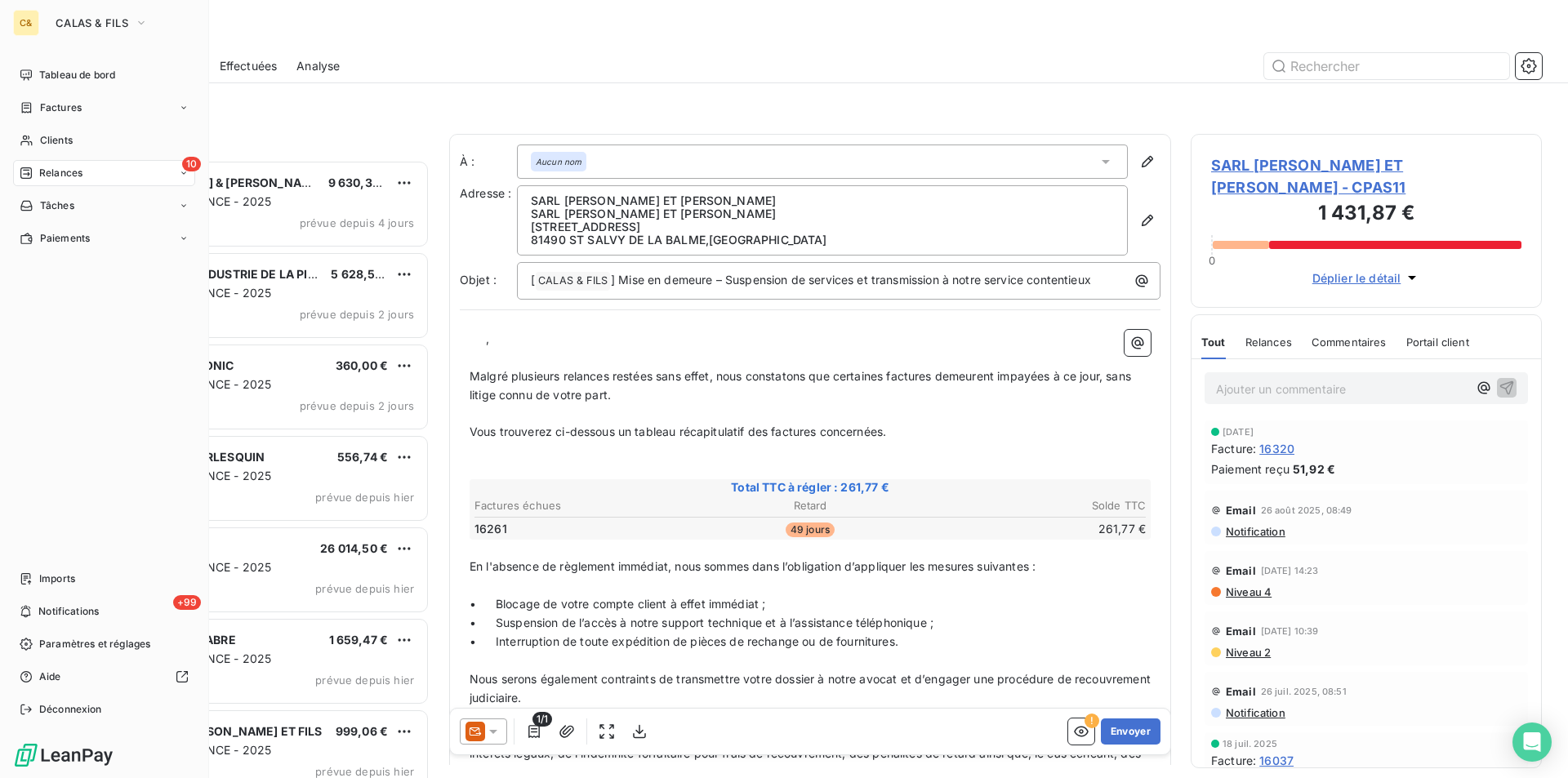
click at [32, 25] on div "C&" at bounding box center [26, 23] width 26 height 26
click at [54, 21] on button "CALAS & FILS" at bounding box center [101, 23] width 112 height 26
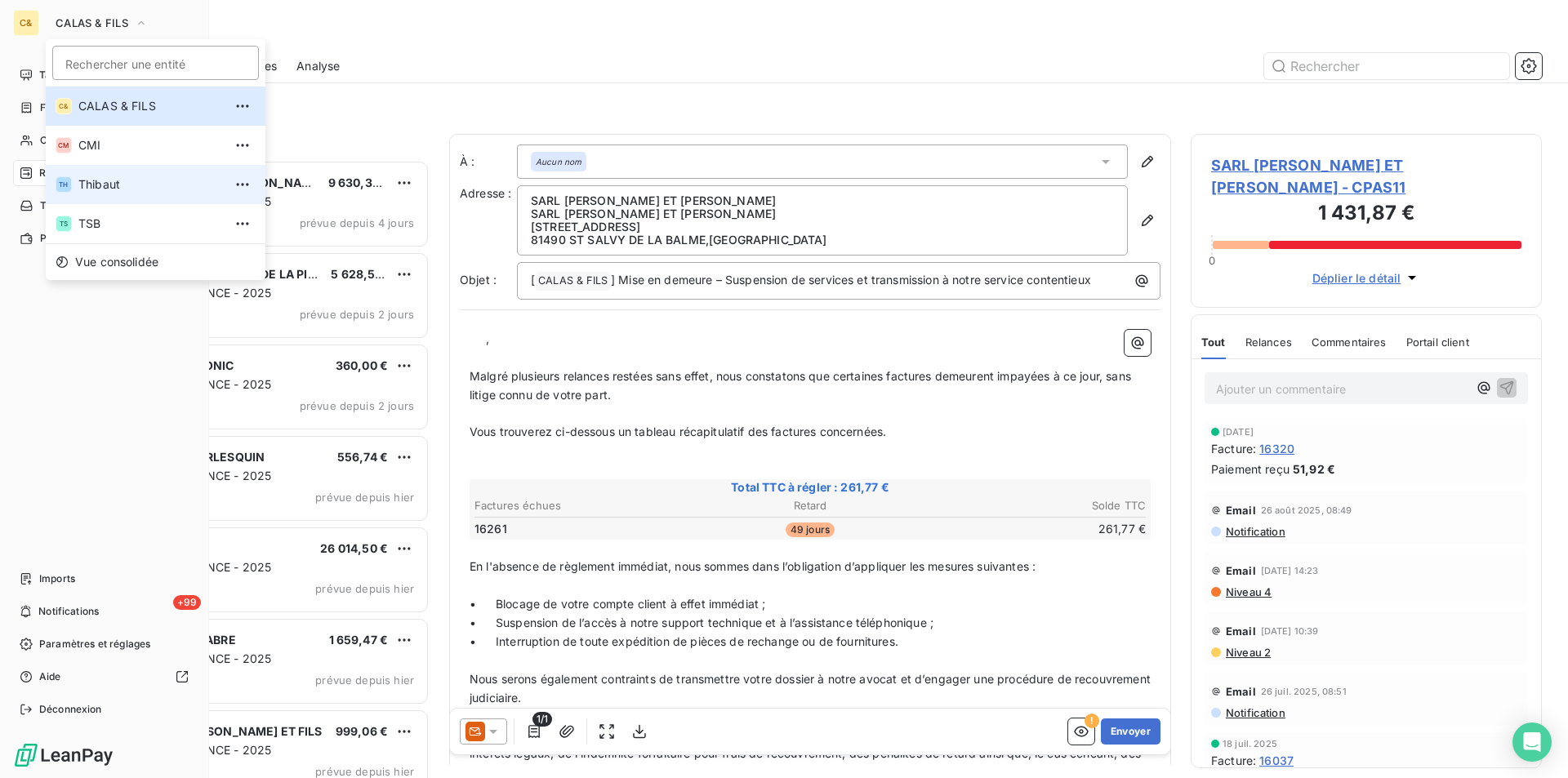
click at [95, 182] on span "Thibaut" at bounding box center [150, 184] width 144 height 17
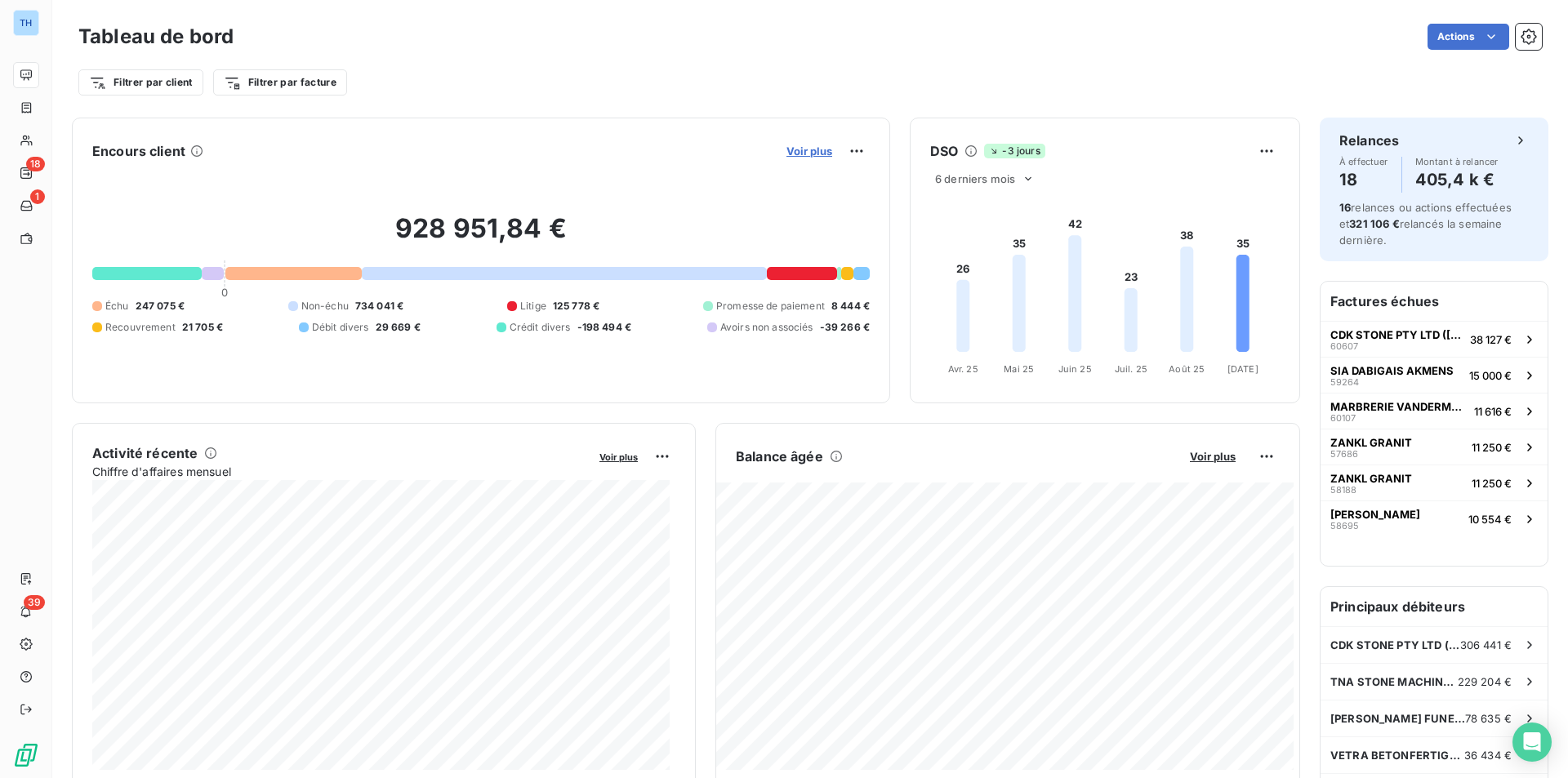
click at [807, 149] on span "Voir plus" at bounding box center [809, 150] width 45 height 13
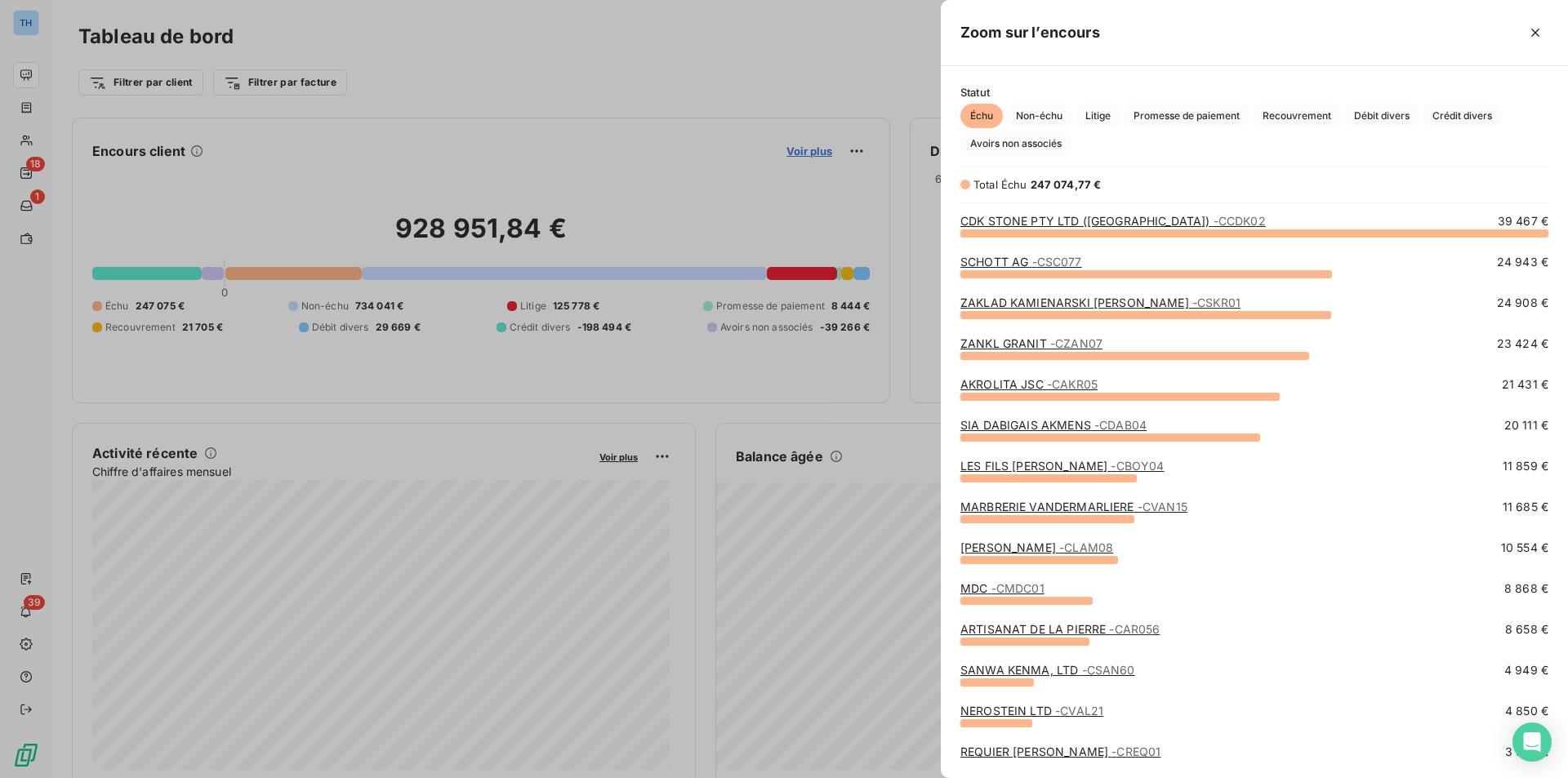
scroll to position [533, 615]
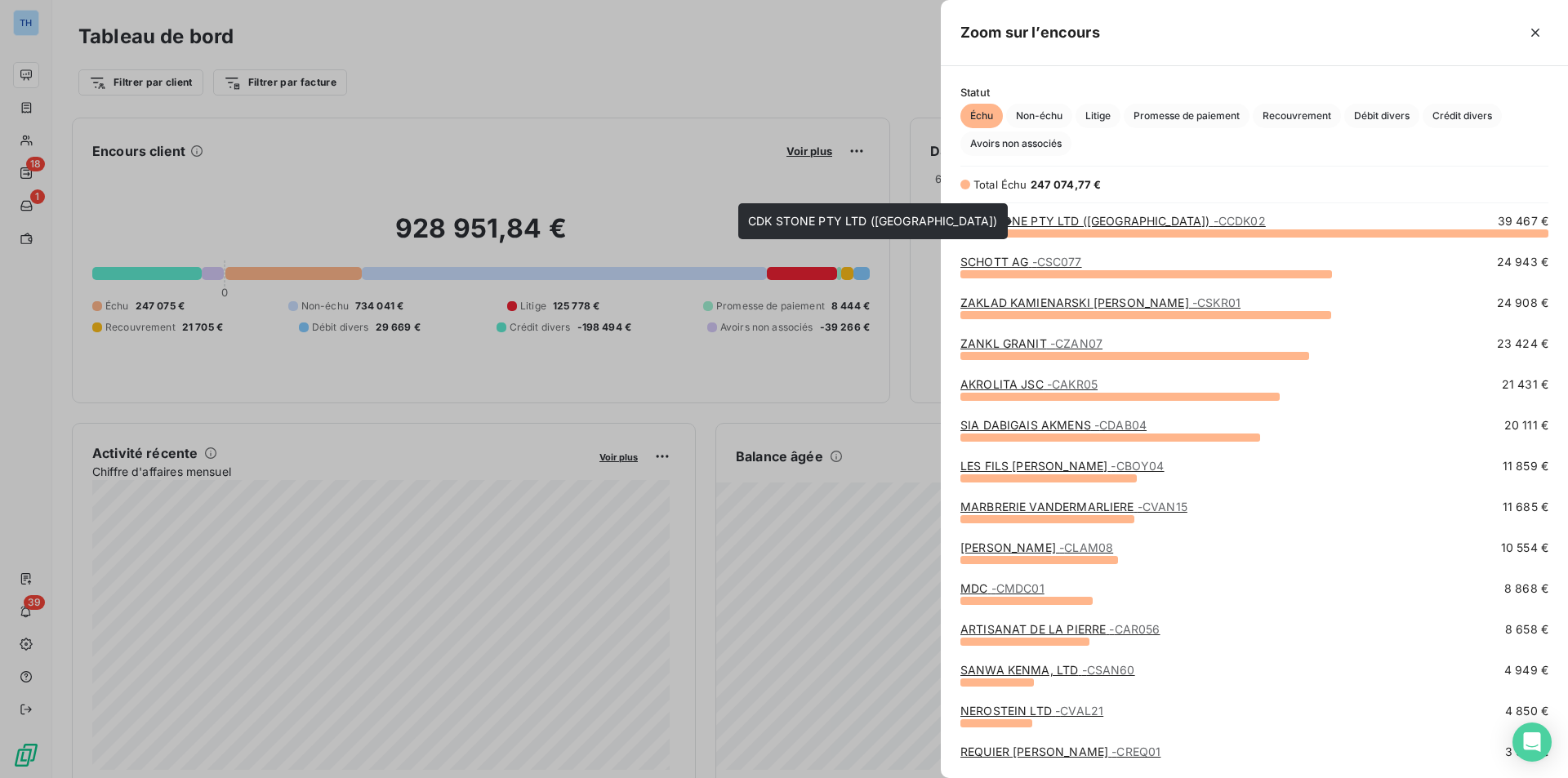
click at [1020, 217] on link "CDK STONE PTY LTD ([GEOGRAPHIC_DATA]) - CCDK02" at bounding box center [1112, 220] width 305 height 14
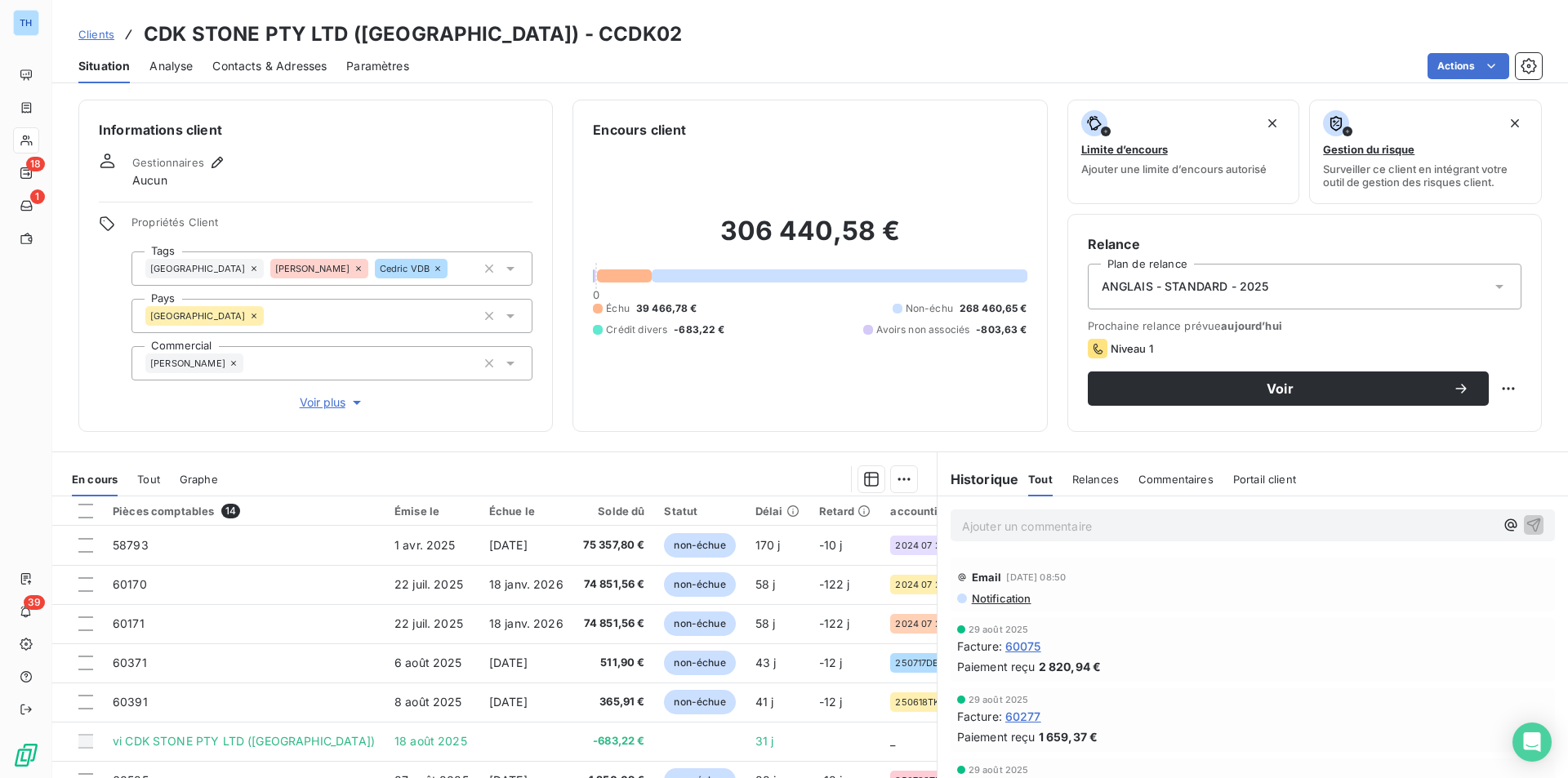
click at [1003, 597] on span "Notification" at bounding box center [1001, 598] width 61 height 13
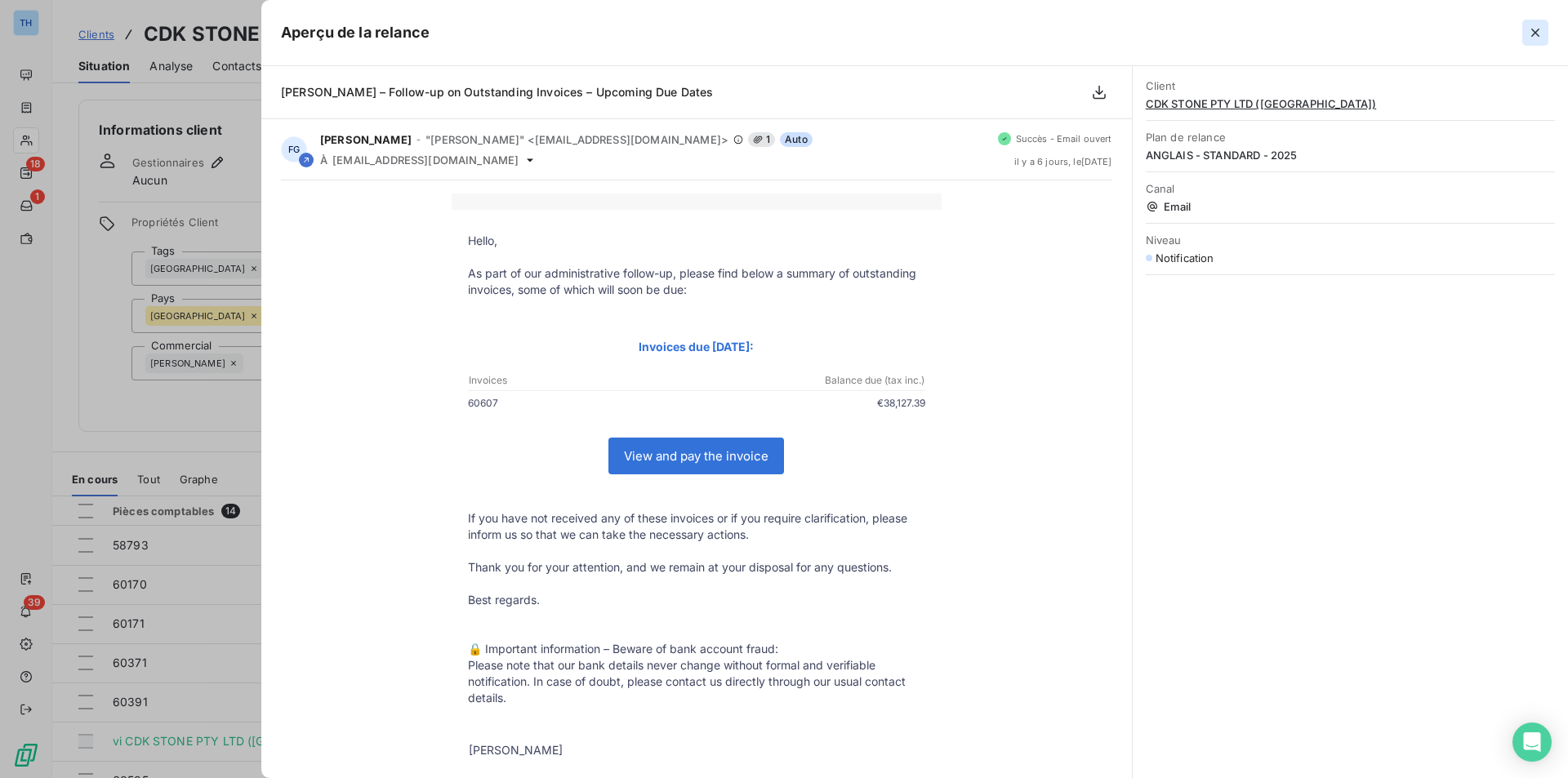
click at [1529, 31] on icon "button" at bounding box center [1534, 33] width 17 height 17
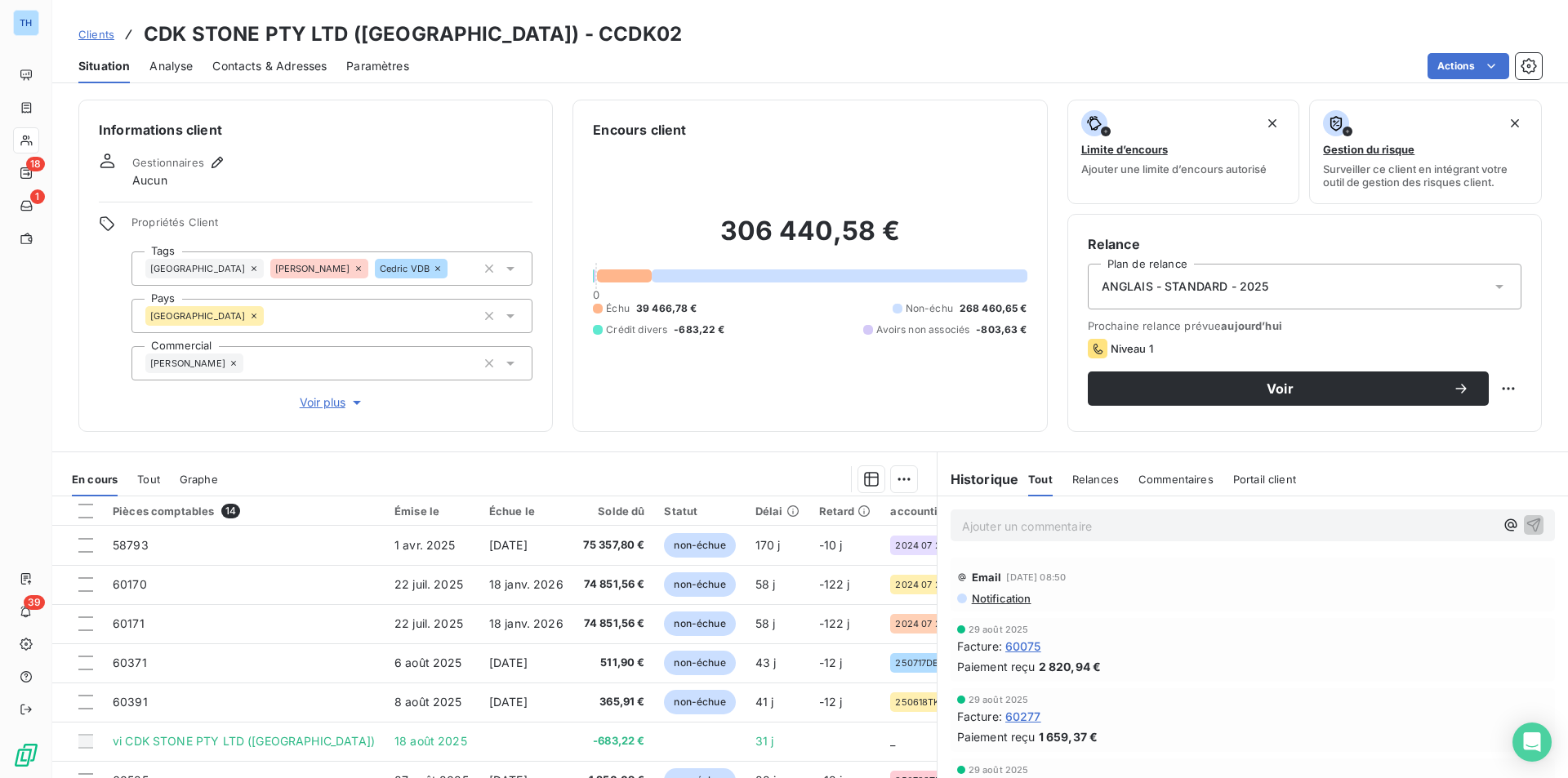
click at [1094, 479] on span "Relances" at bounding box center [1094, 478] width 46 height 13
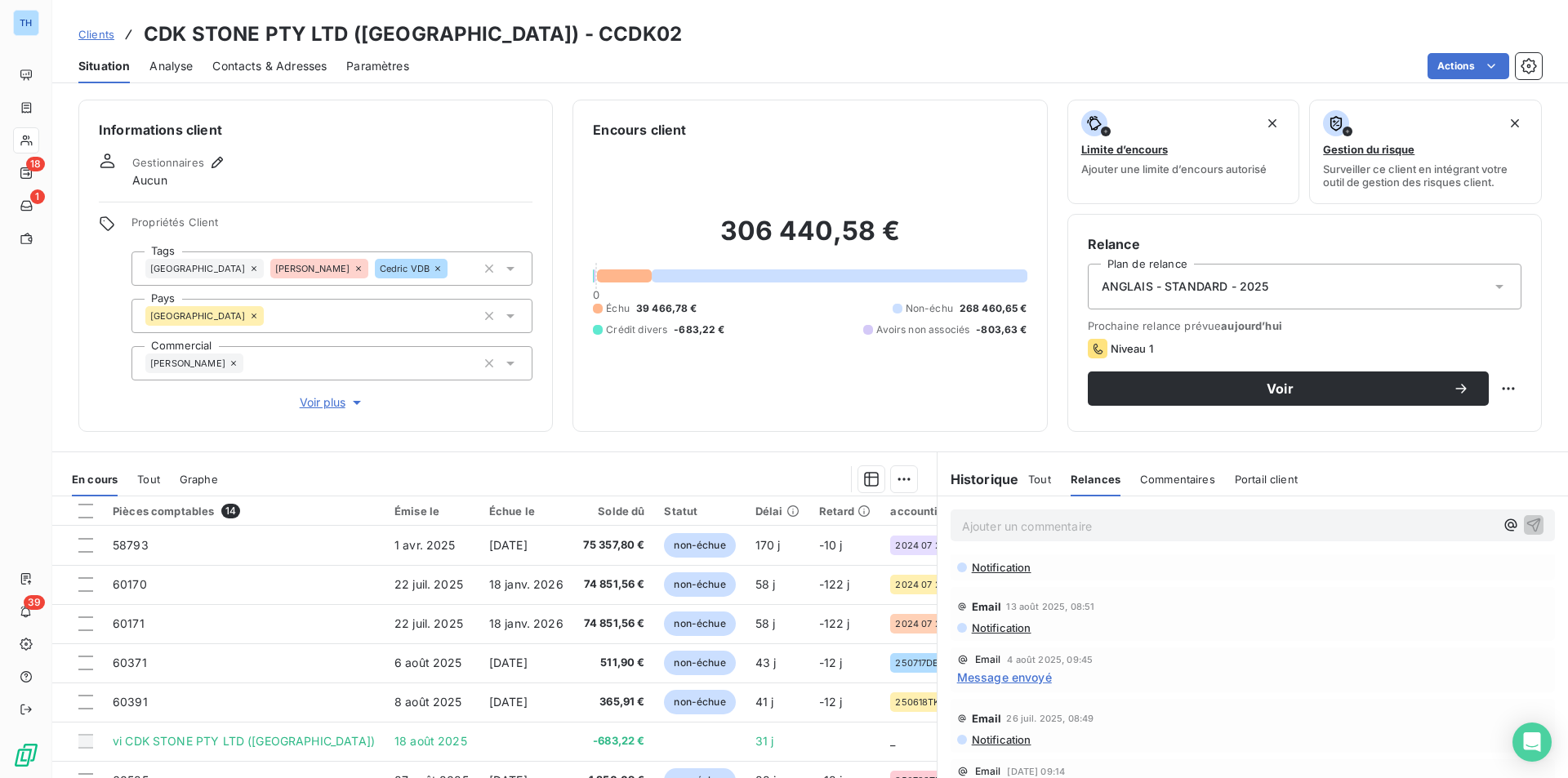
scroll to position [82, 0]
click at [1022, 687] on span "Message envoyé" at bounding box center [1004, 686] width 95 height 17
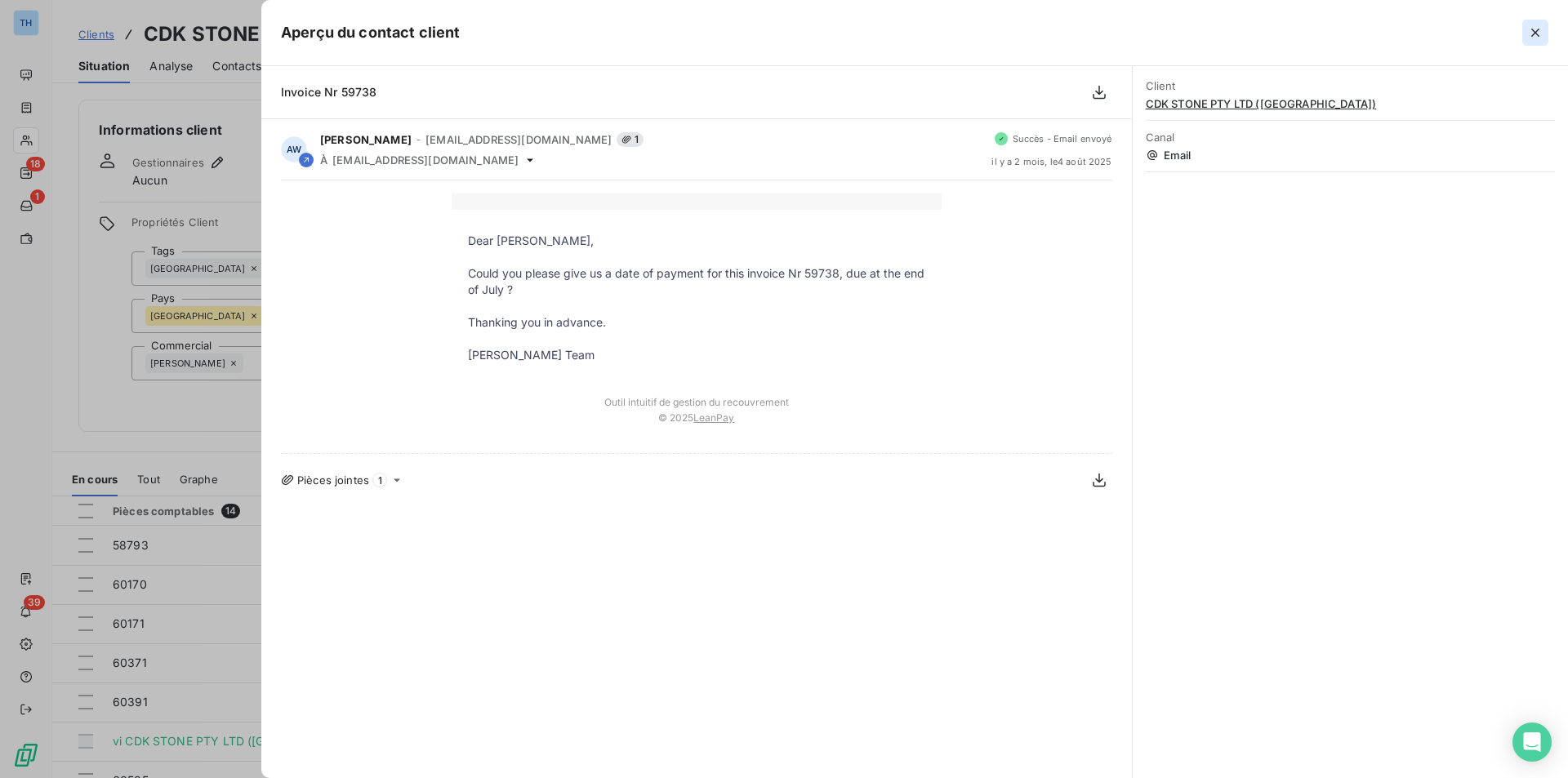
click at [1530, 31] on icon "button" at bounding box center [1534, 33] width 17 height 17
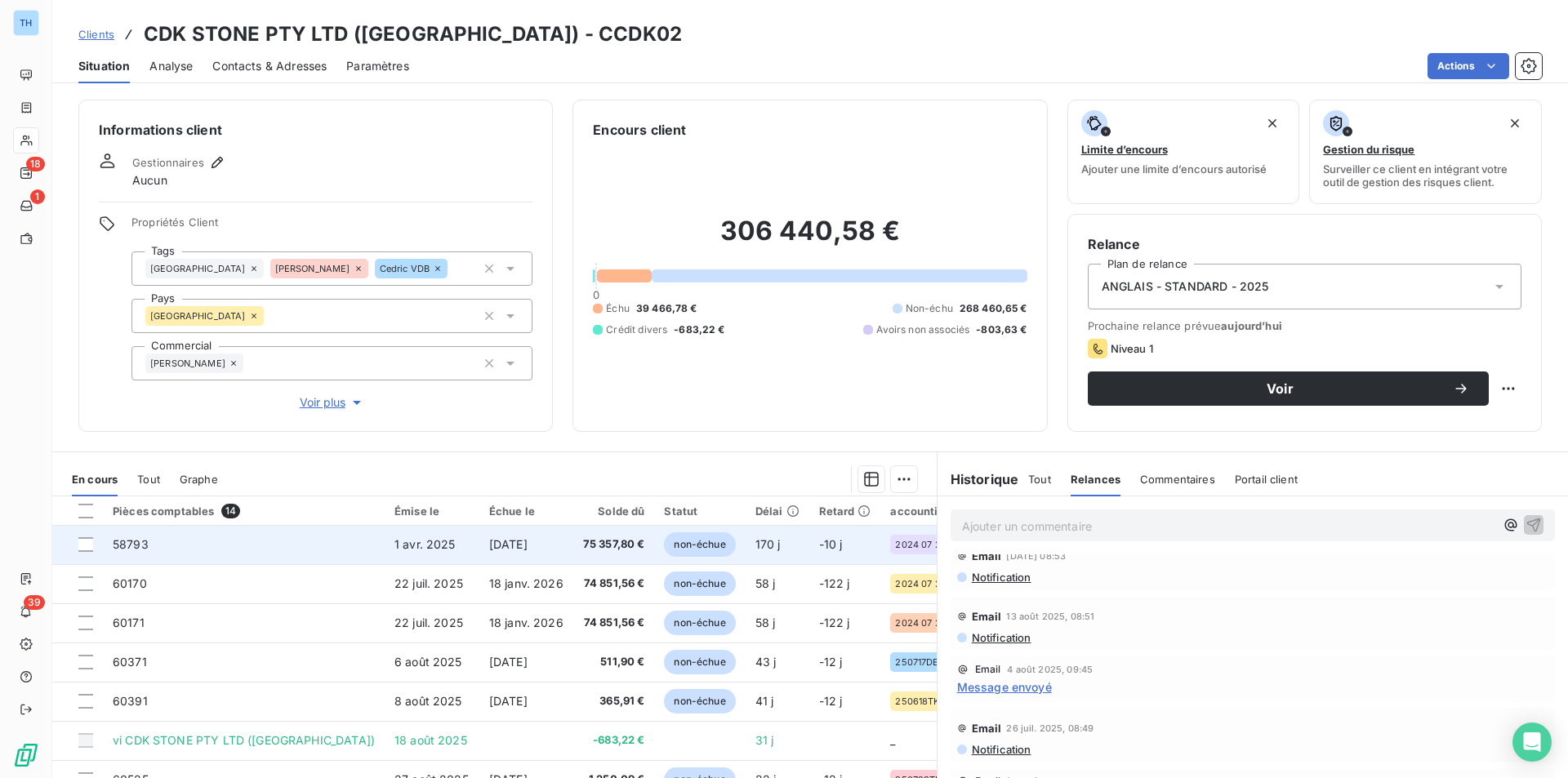
scroll to position [0, 0]
